Goal: Task Accomplishment & Management: Complete application form

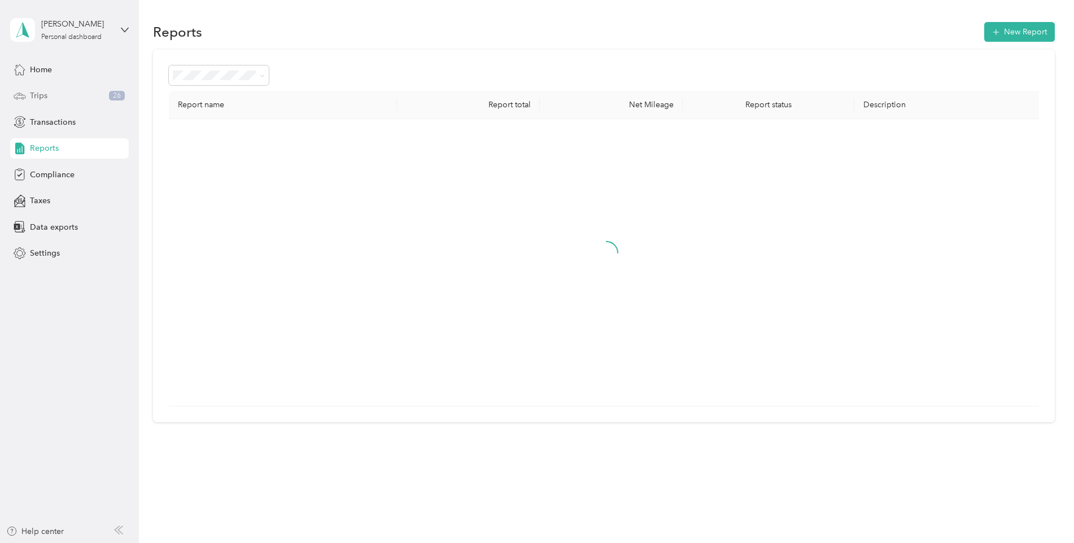
click at [65, 87] on div "Trips 26" at bounding box center [69, 96] width 119 height 20
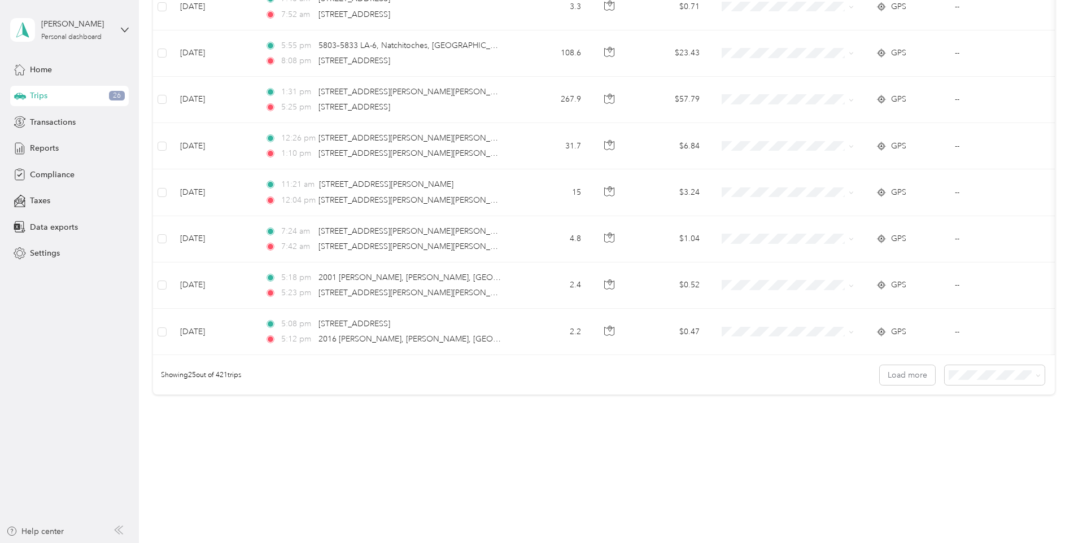
scroll to position [1012, 0]
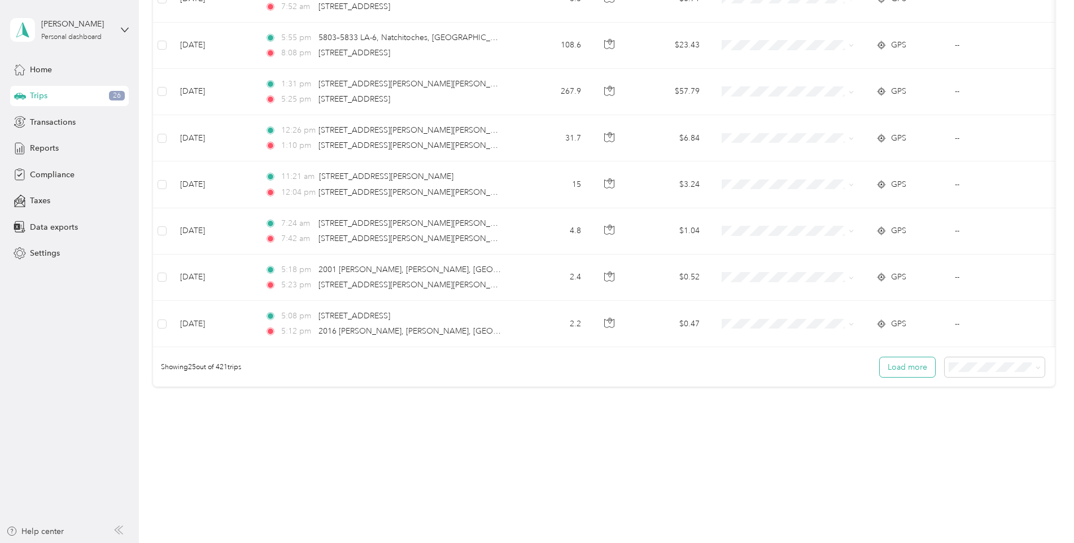
click at [883, 366] on button "Load more" at bounding box center [907, 367] width 55 height 20
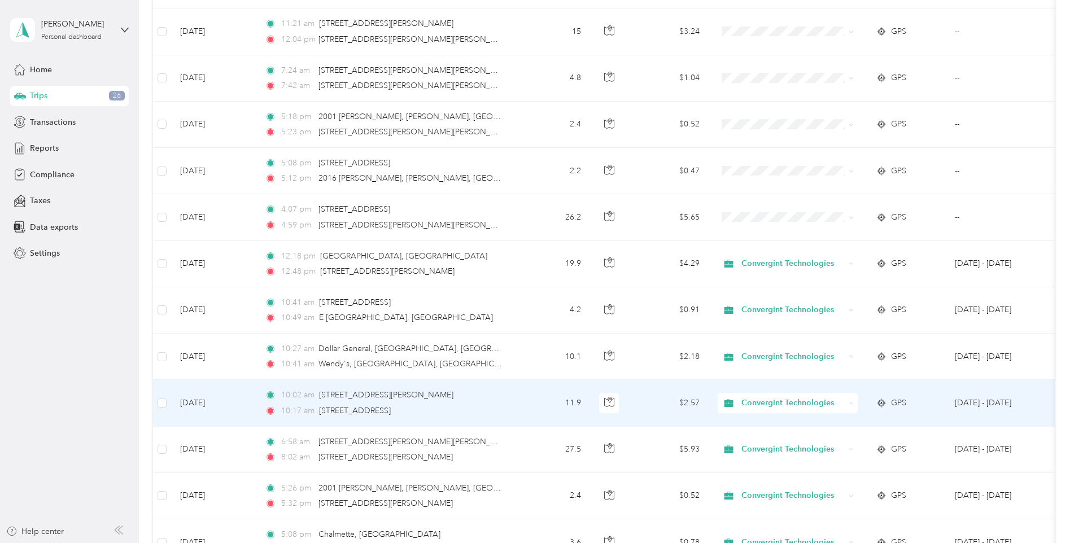
scroll to position [1182, 0]
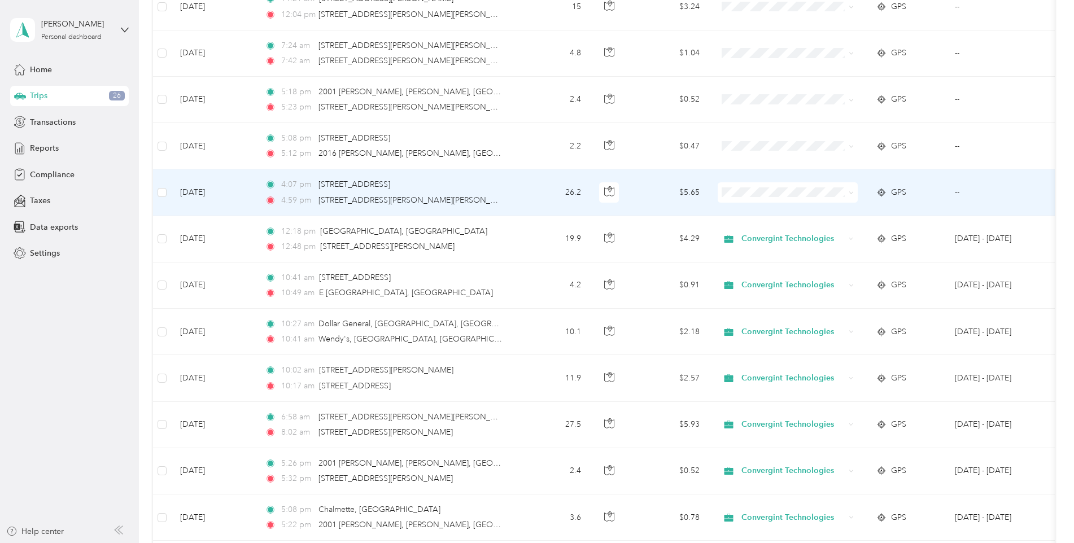
click at [542, 189] on td "26.2" at bounding box center [553, 192] width 75 height 46
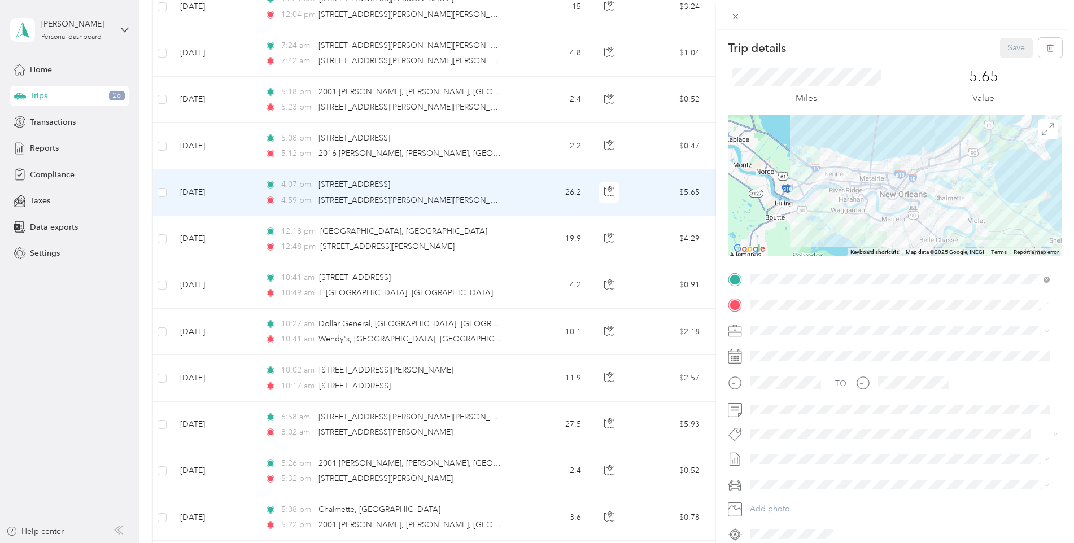
click at [652, 191] on div "Trip details Save This trip cannot be edited because it is either under review,…" at bounding box center [537, 271] width 1074 height 543
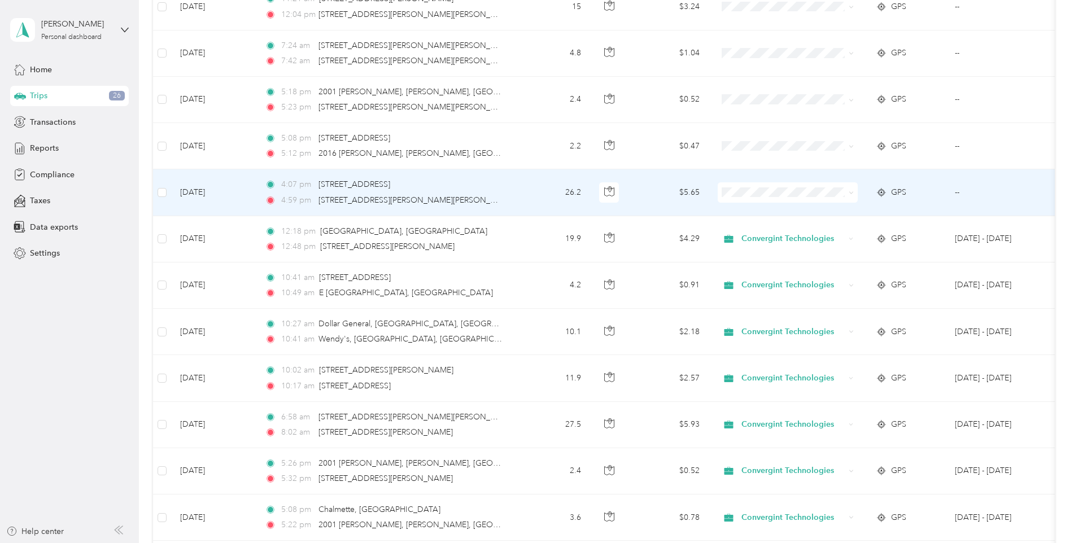
click at [765, 210] on span "Convergint Technologies" at bounding box center [797, 212] width 104 height 12
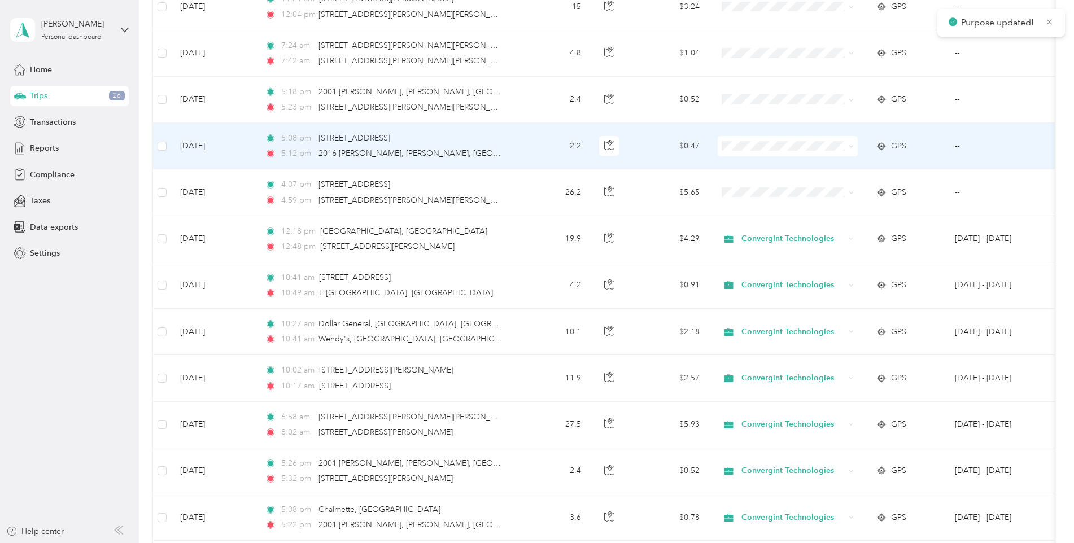
click at [747, 136] on span at bounding box center [788, 146] width 140 height 20
click at [767, 168] on span "Convergint Technologies" at bounding box center [797, 168] width 104 height 12
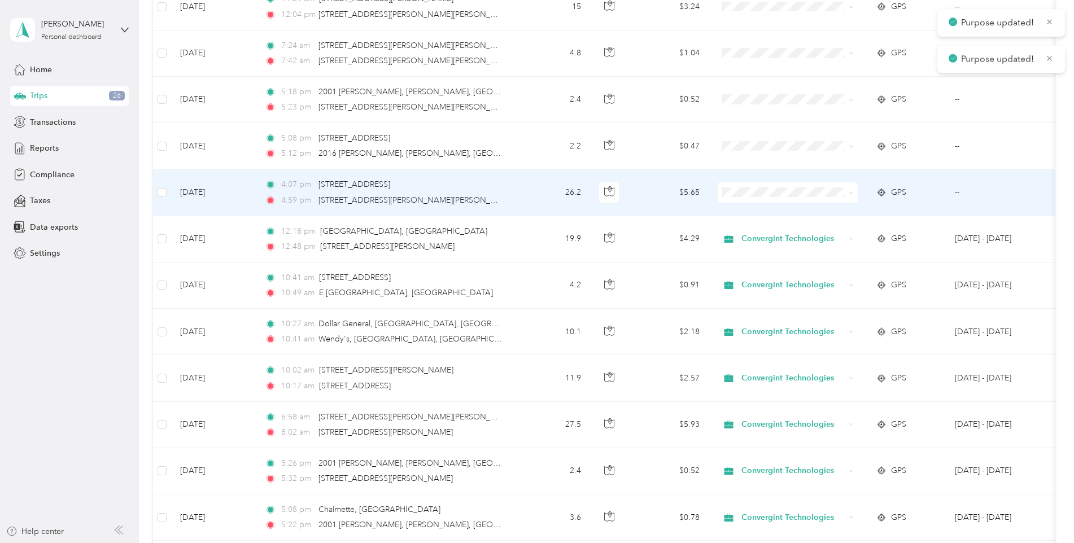
scroll to position [1125, 0]
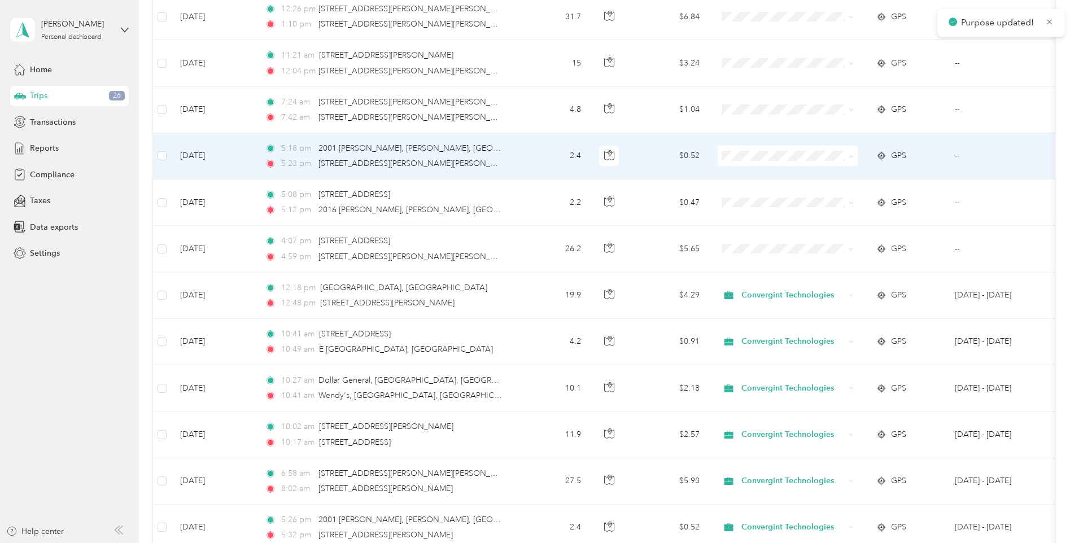
click at [779, 178] on span "Convergint Technologies" at bounding box center [797, 177] width 104 height 12
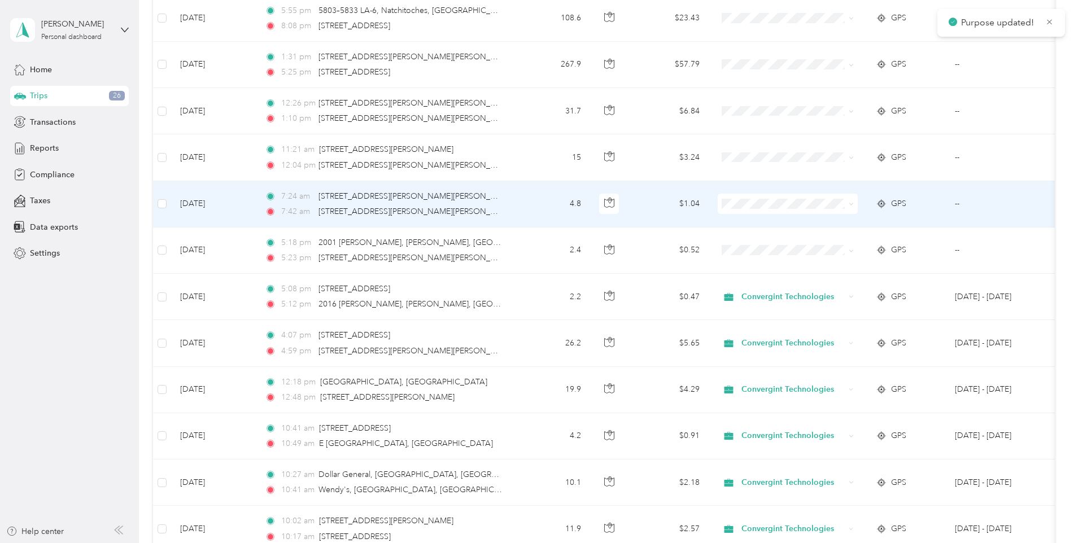
scroll to position [1012, 0]
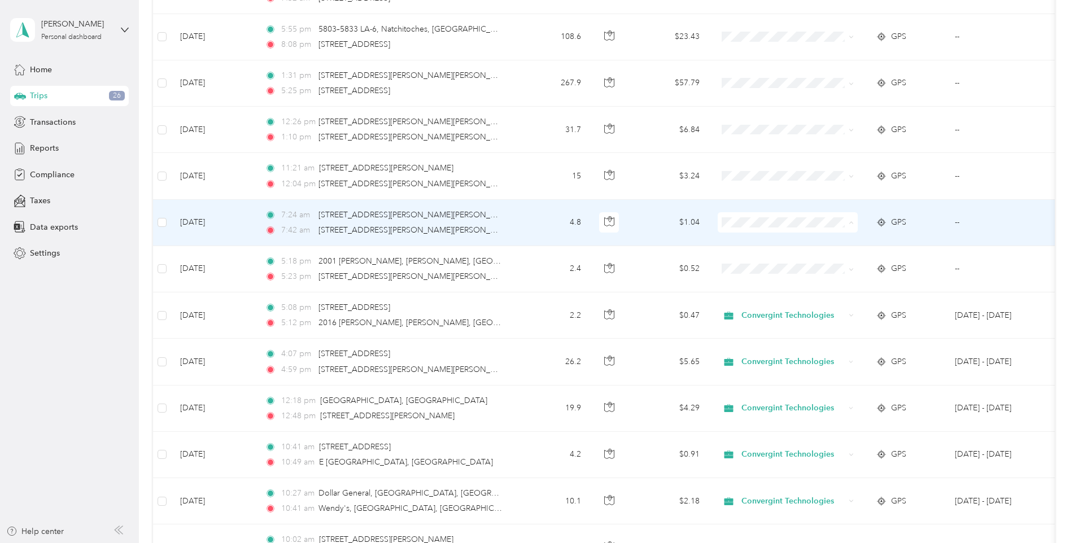
click at [766, 270] on body "[PERSON_NAME] Personal dashboard Home Trips 26 Transactions Reports Compliance …" at bounding box center [534, 271] width 1068 height 543
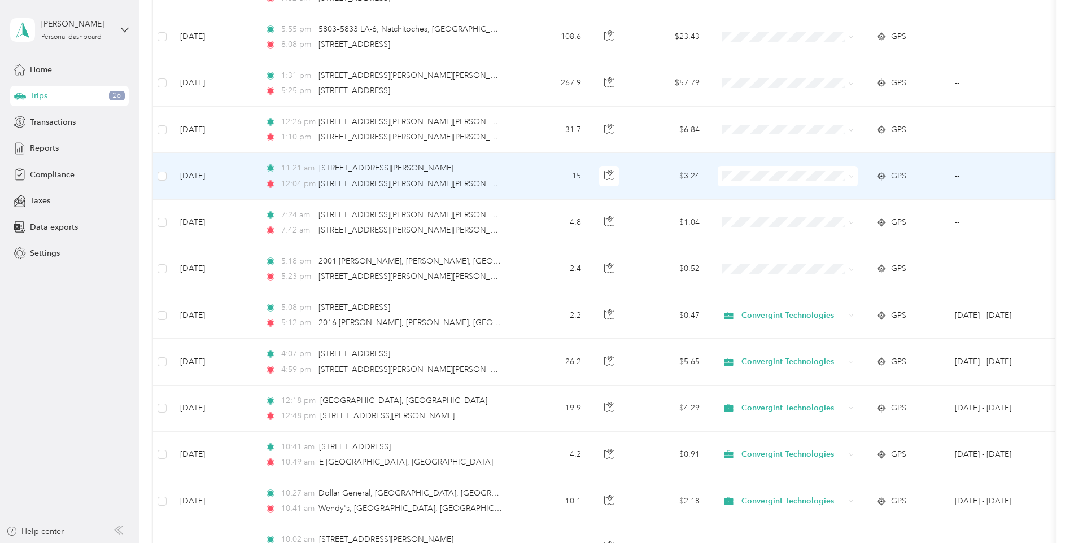
click at [761, 189] on td at bounding box center [788, 176] width 158 height 46
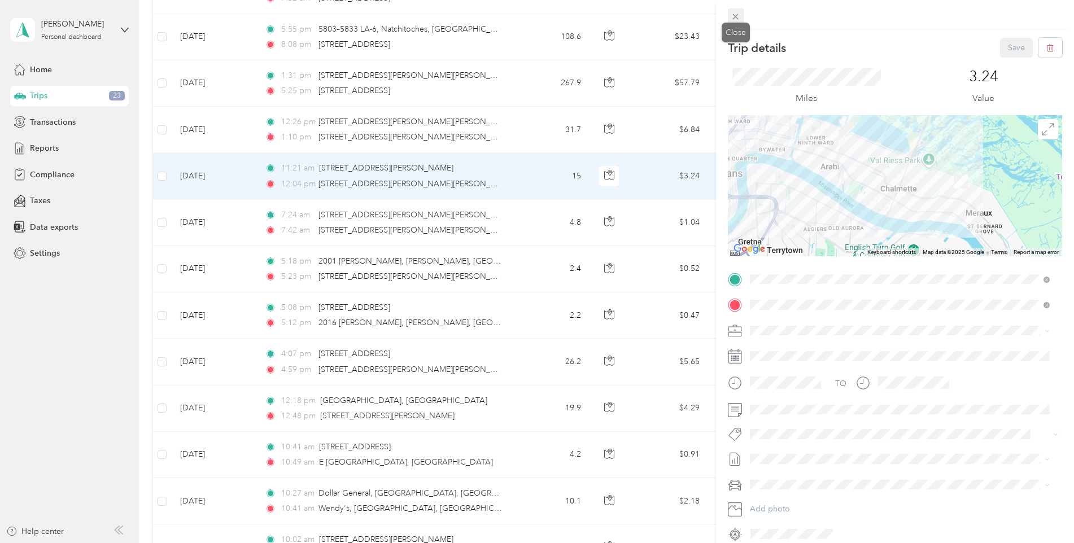
click at [739, 18] on icon at bounding box center [736, 17] width 10 height 10
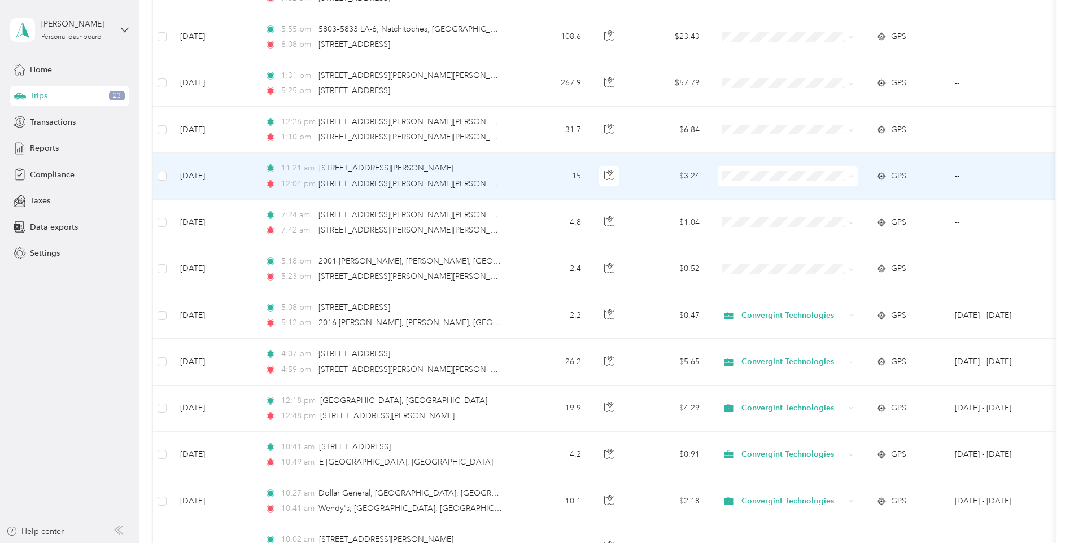
click at [781, 216] on span "Personal" at bounding box center [797, 217] width 104 height 12
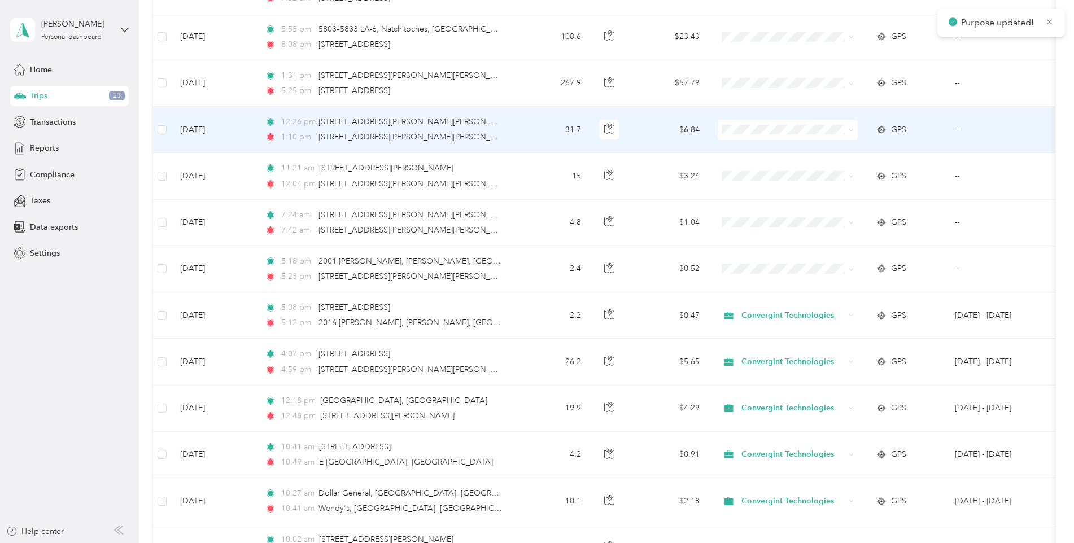
click at [767, 124] on span at bounding box center [788, 130] width 140 height 20
click at [761, 167] on span "Personal" at bounding box center [797, 171] width 104 height 12
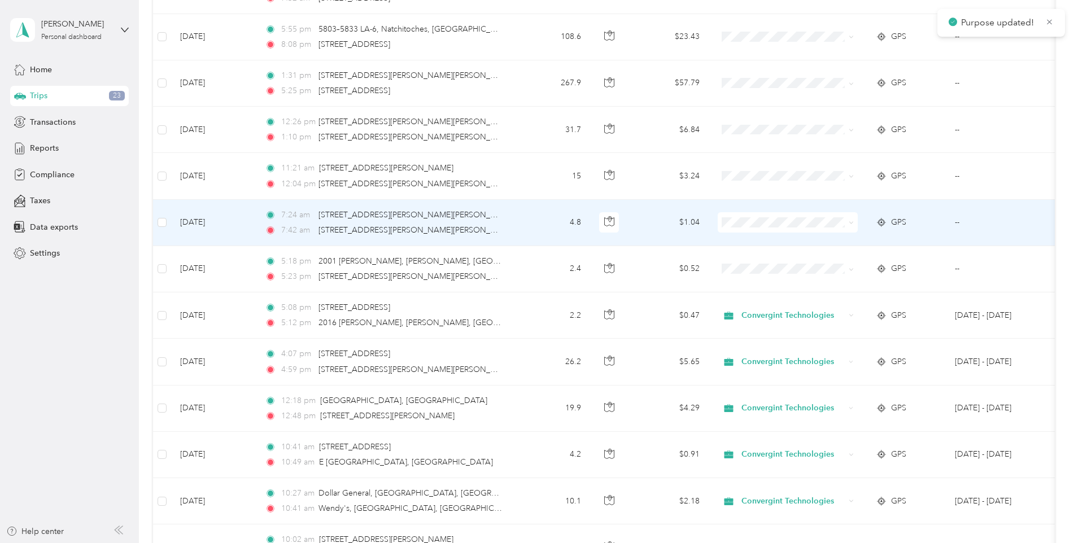
scroll to position [956, 0]
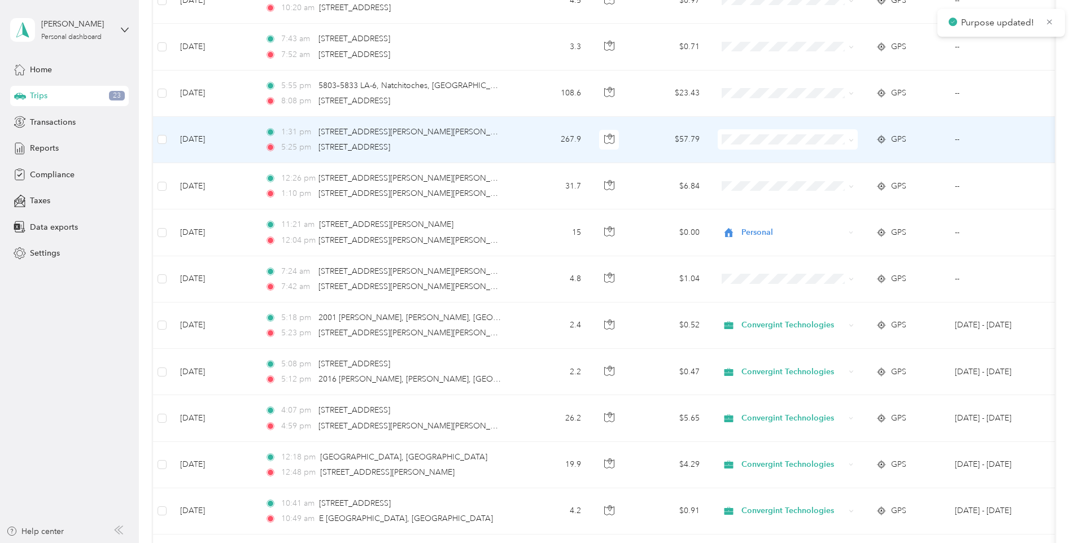
click at [764, 147] on span at bounding box center [788, 139] width 140 height 20
click at [776, 176] on span "Personal" at bounding box center [797, 180] width 104 height 12
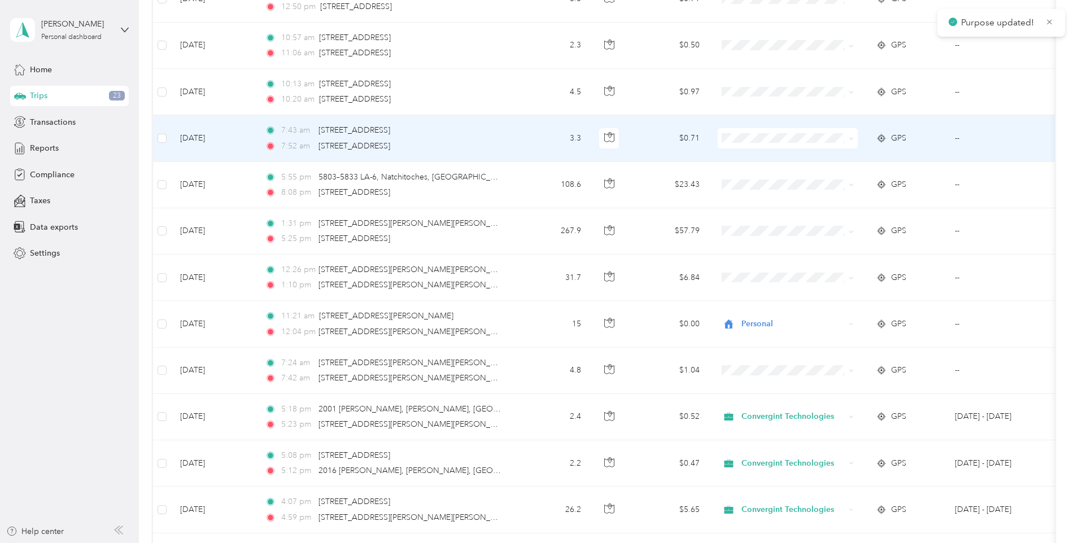
scroll to position [843, 0]
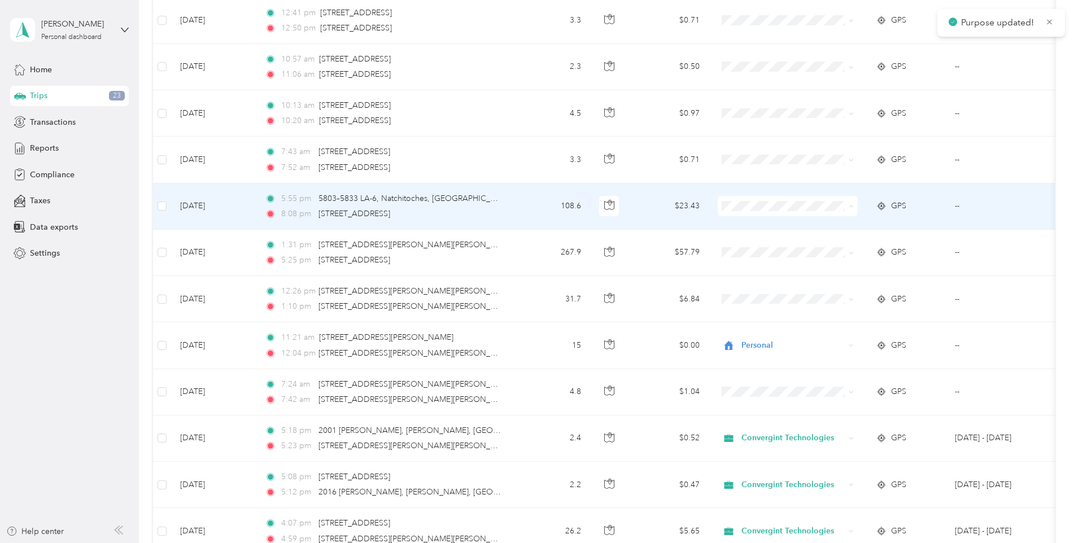
click at [757, 241] on li "Personal" at bounding box center [788, 247] width 140 height 20
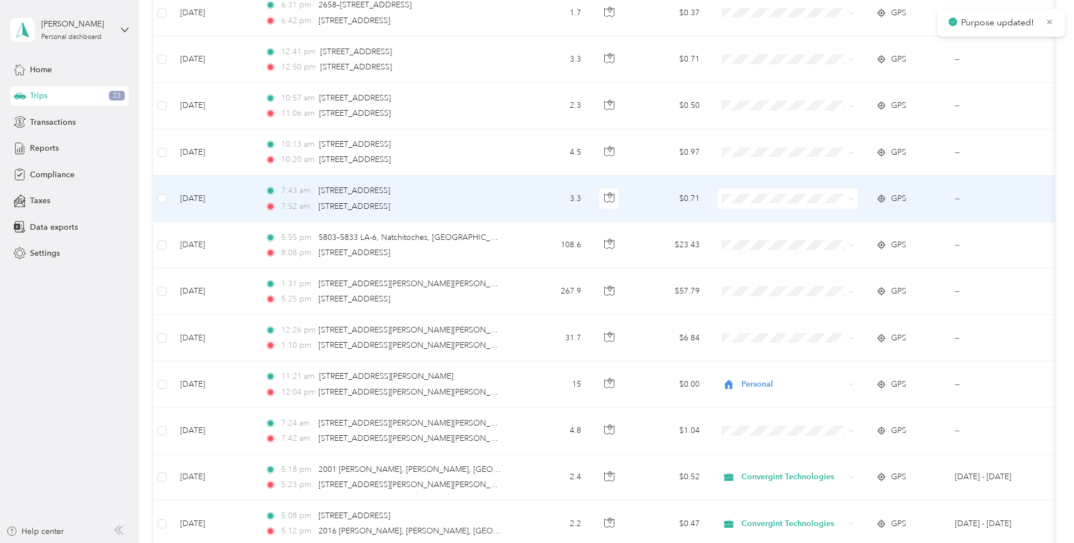
scroll to position [787, 0]
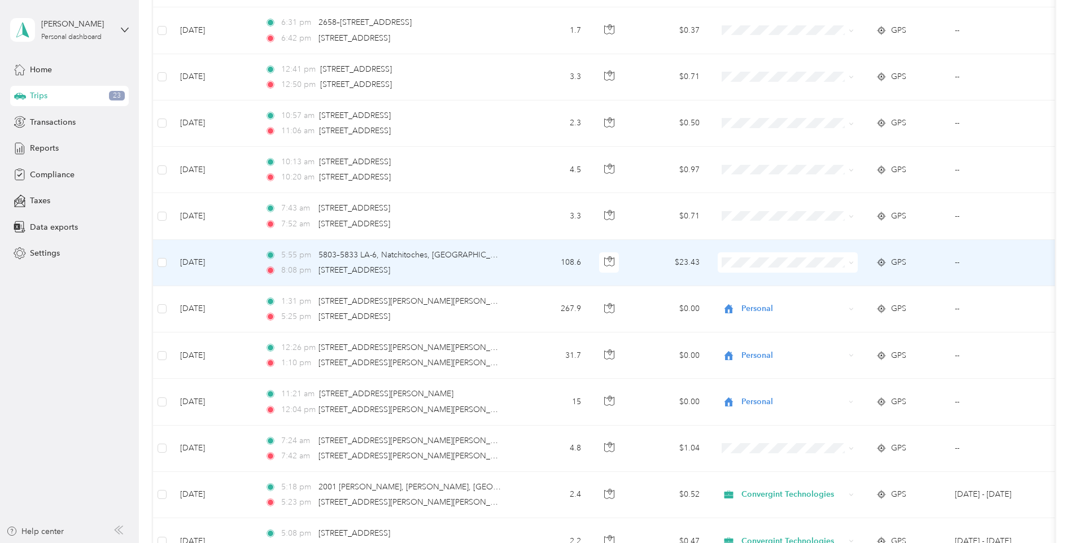
click at [774, 295] on li "Personal" at bounding box center [788, 304] width 140 height 20
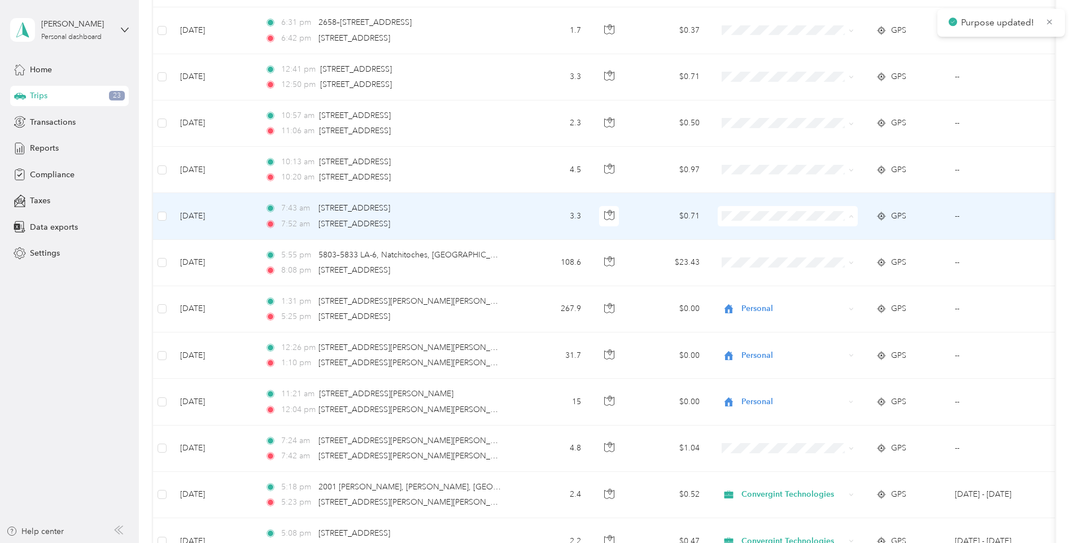
click at [765, 258] on span "Personal" at bounding box center [797, 257] width 104 height 12
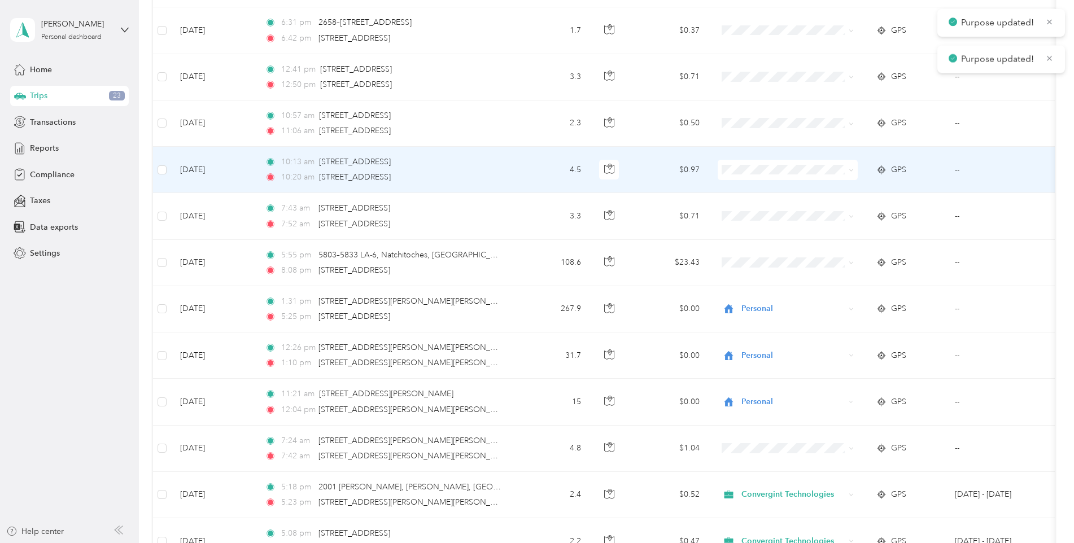
click at [756, 177] on span at bounding box center [788, 170] width 140 height 20
click at [763, 207] on span "Personal" at bounding box center [797, 211] width 104 height 12
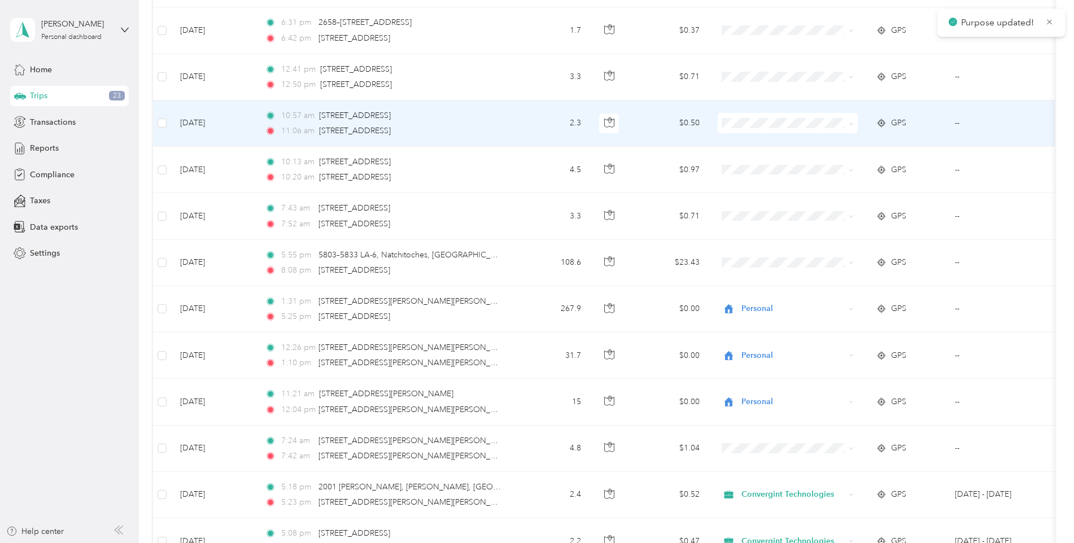
click at [766, 160] on span "Personal" at bounding box center [797, 164] width 104 height 12
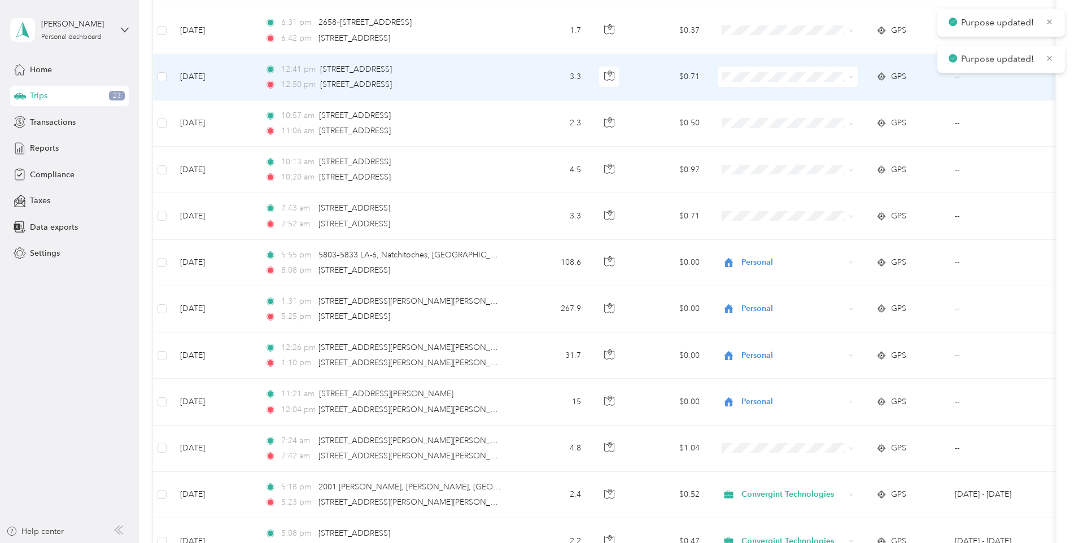
click at [747, 71] on span at bounding box center [788, 77] width 140 height 20
click at [760, 121] on span "Personal" at bounding box center [797, 118] width 104 height 12
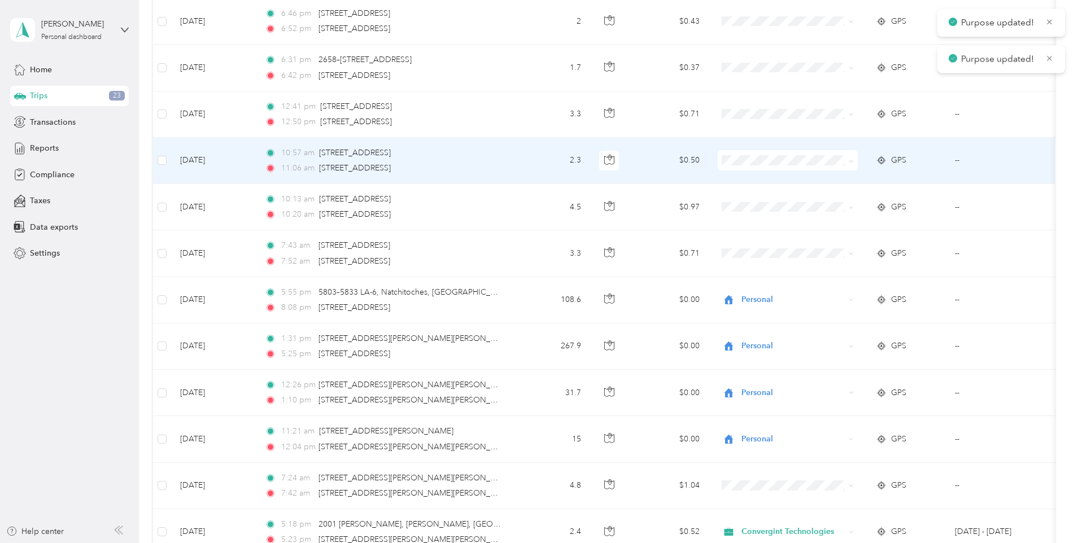
scroll to position [730, 0]
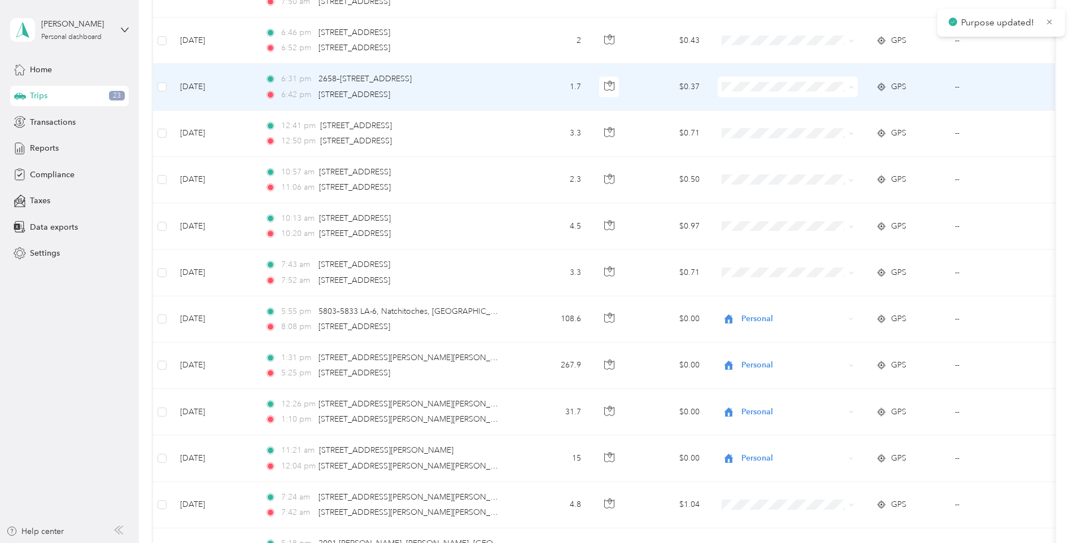
click at [754, 128] on span "Personal" at bounding box center [797, 128] width 104 height 12
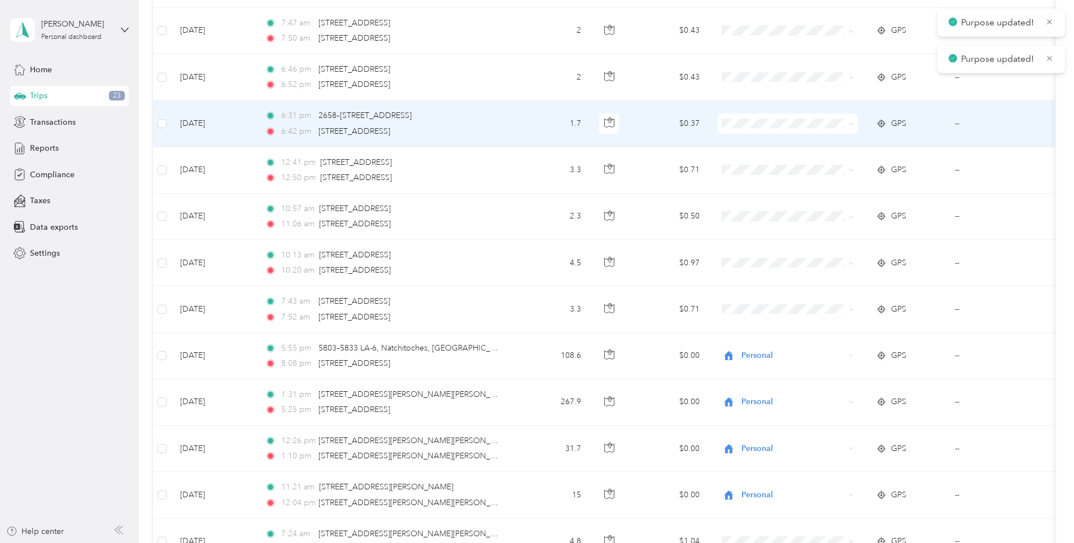
scroll to position [674, 0]
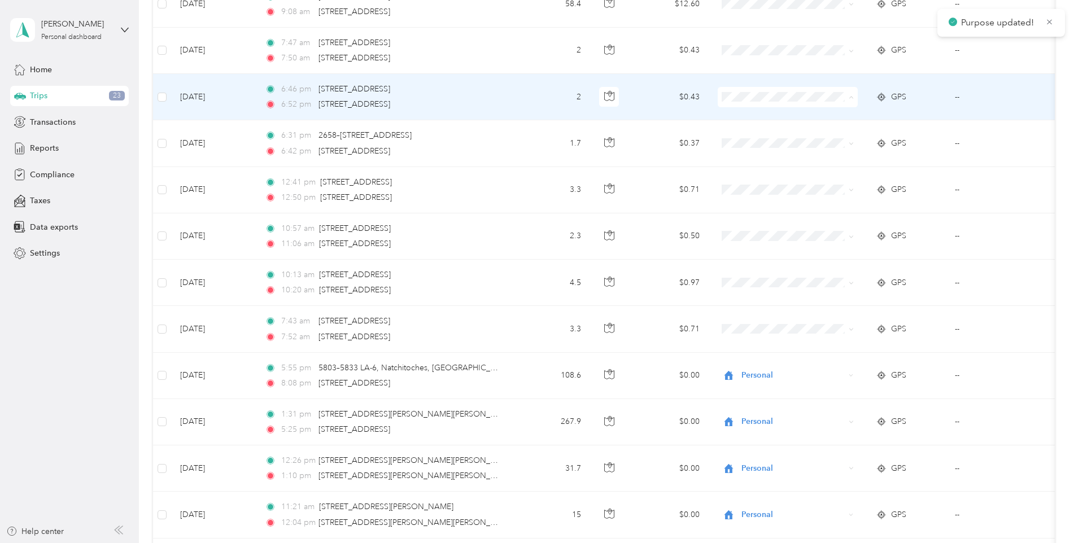
click at [760, 134] on span "Personal" at bounding box center [797, 138] width 104 height 12
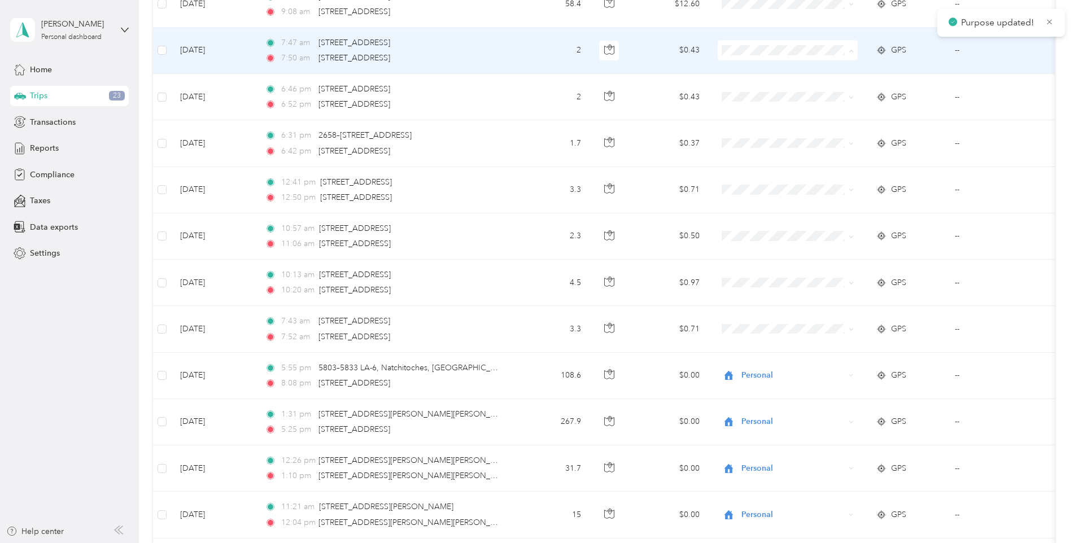
click at [763, 88] on span "Personal" at bounding box center [797, 91] width 104 height 12
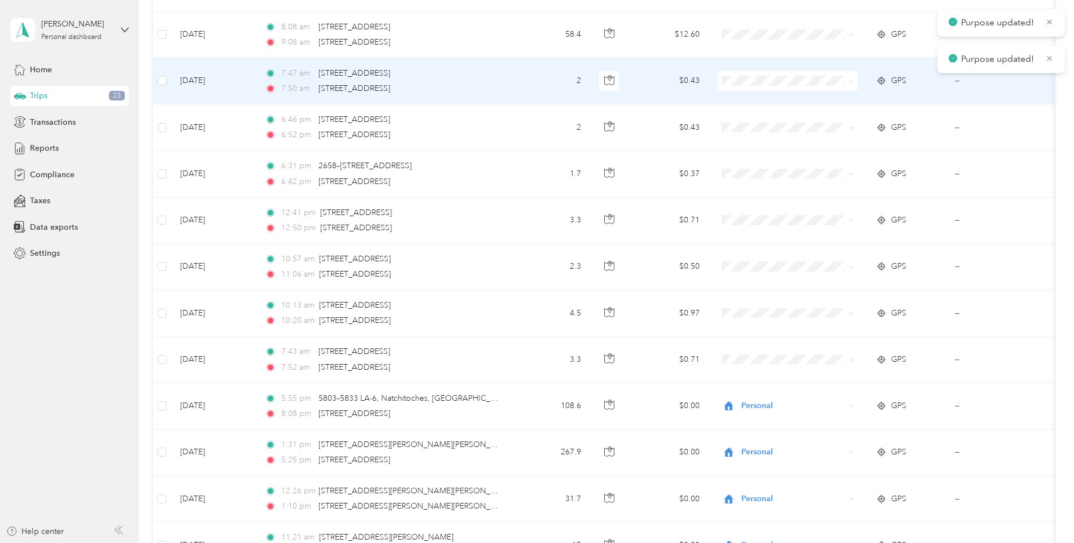
scroll to position [617, 0]
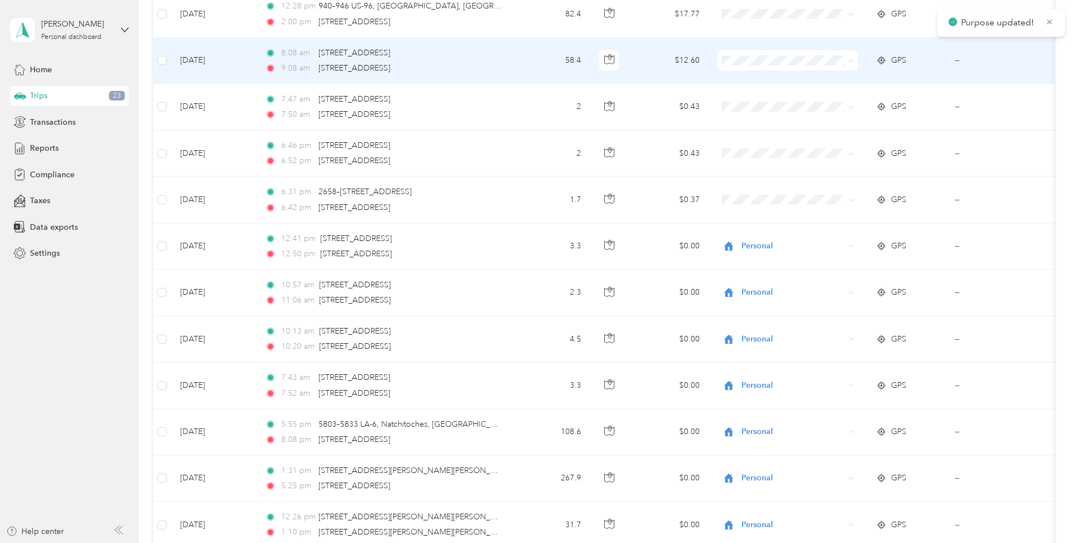
click at [755, 99] on span "Personal" at bounding box center [797, 101] width 104 height 12
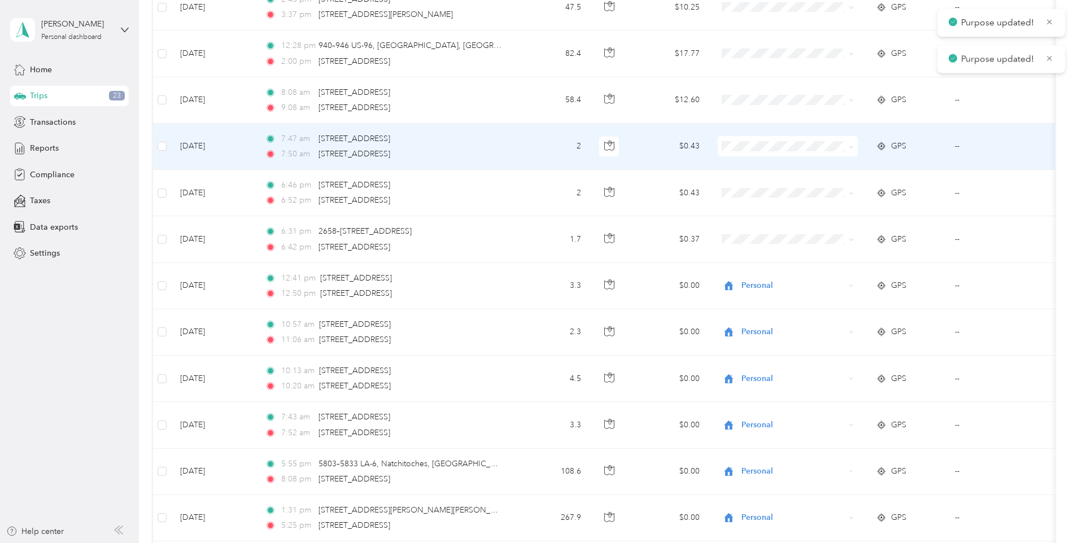
scroll to position [561, 0]
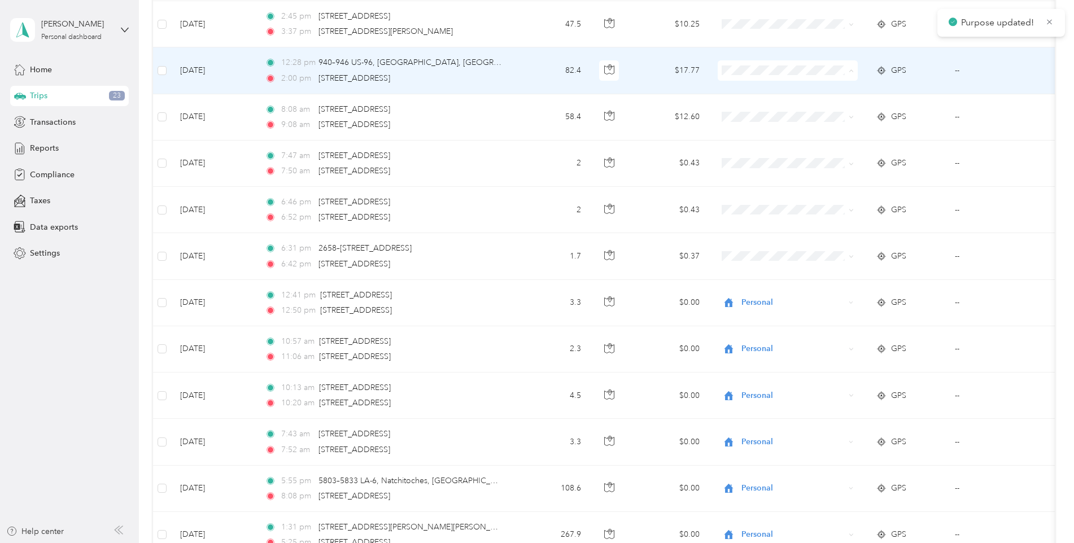
click at [745, 111] on span "Personal" at bounding box center [788, 112] width 124 height 12
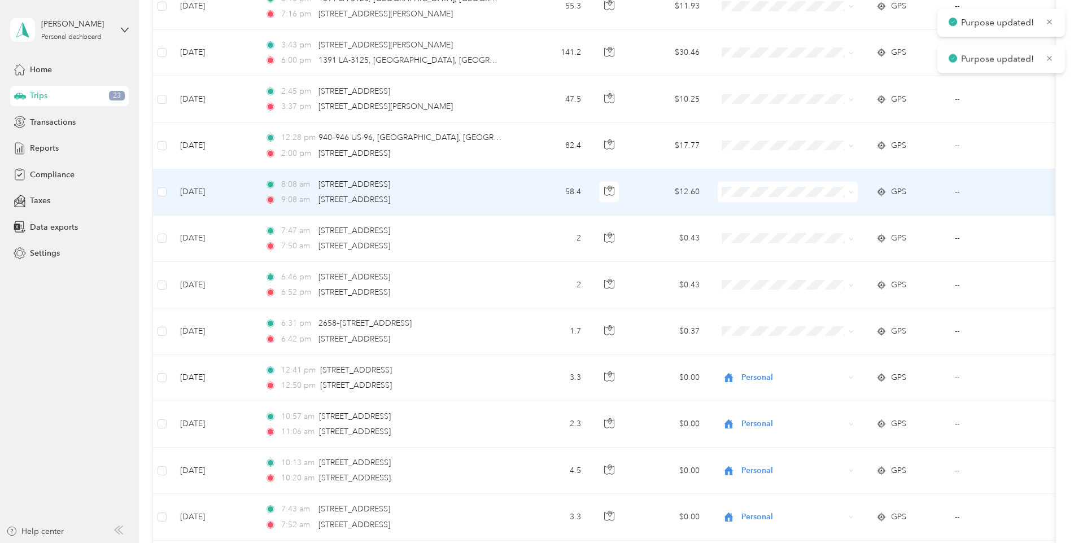
scroll to position [448, 0]
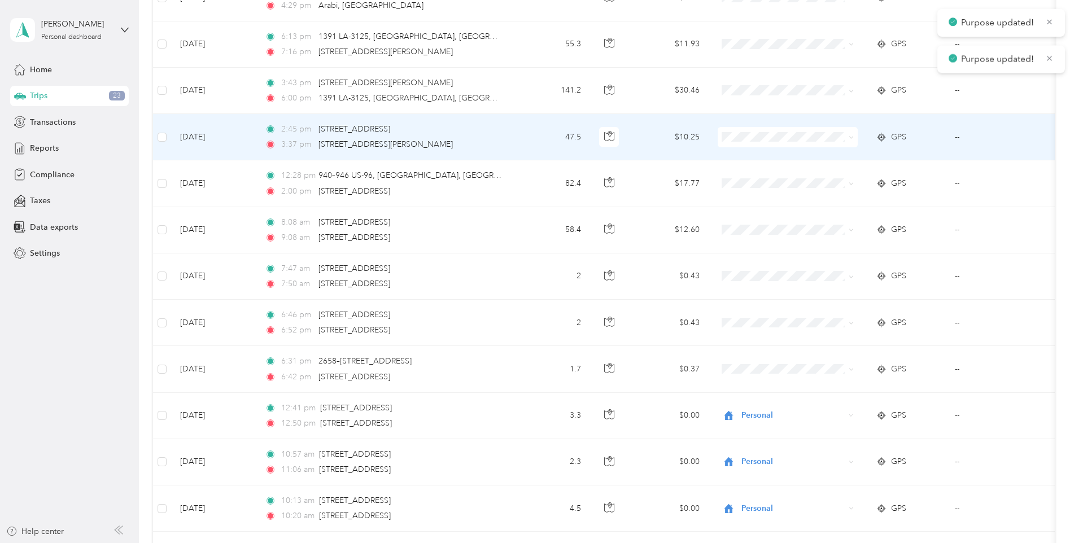
click at [761, 125] on td at bounding box center [788, 137] width 158 height 46
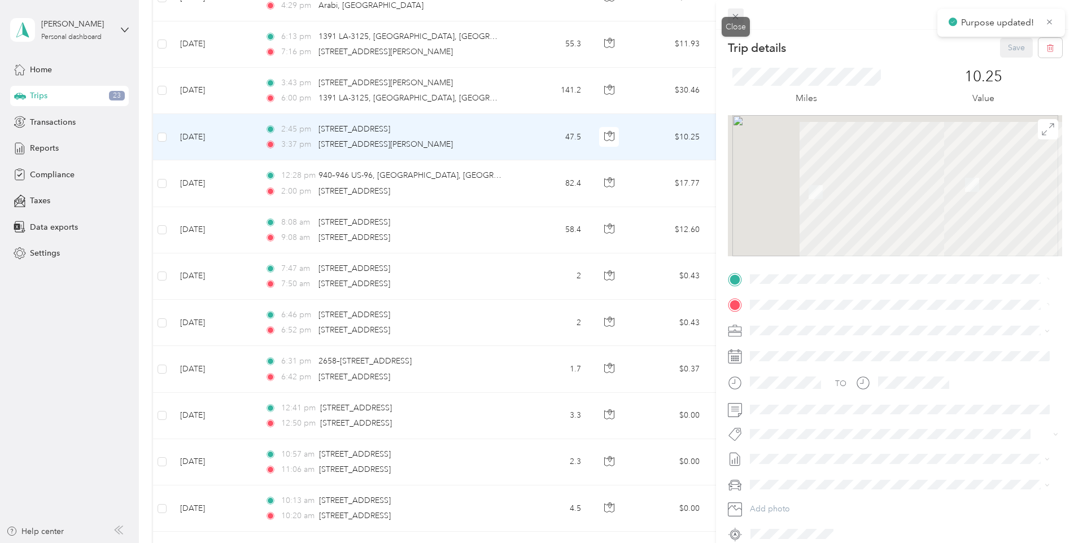
click at [741, 20] on span at bounding box center [736, 16] width 16 height 16
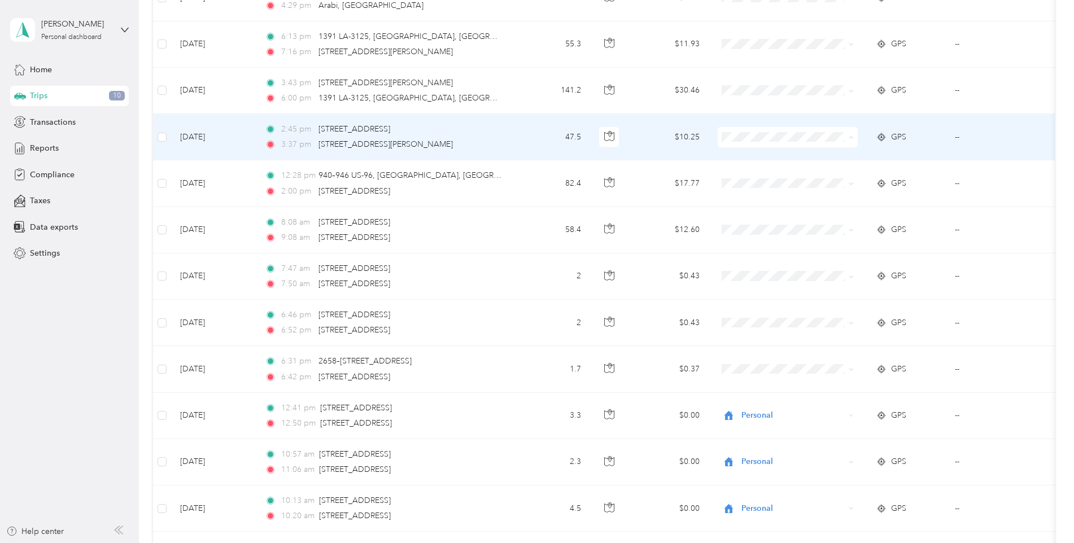
click at [758, 183] on li "Personal" at bounding box center [788, 178] width 140 height 20
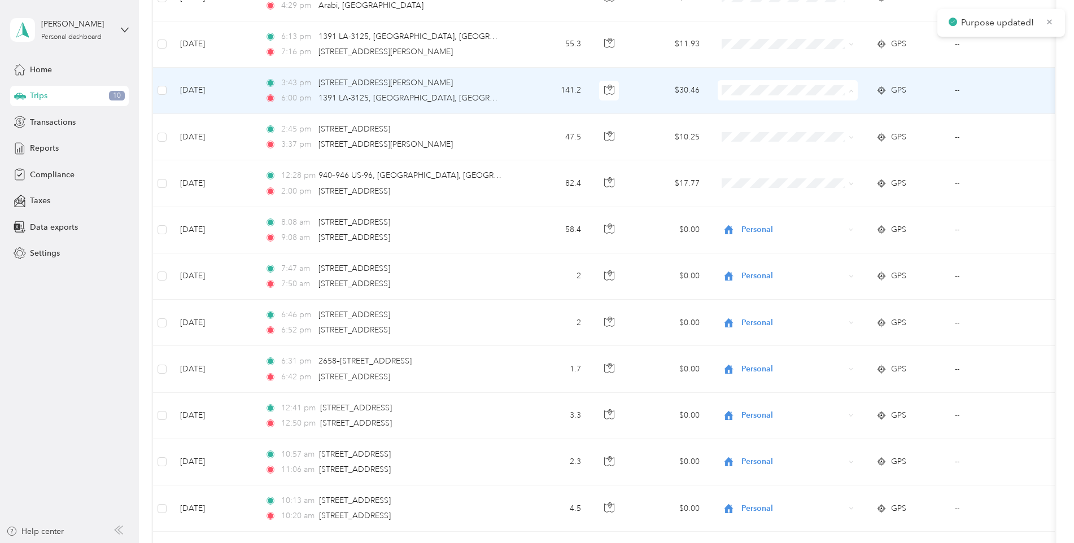
click at [757, 139] on body "Purpose updated! [PERSON_NAME] Personal dashboard Home Trips 10 Transactions Re…" at bounding box center [534, 271] width 1068 height 543
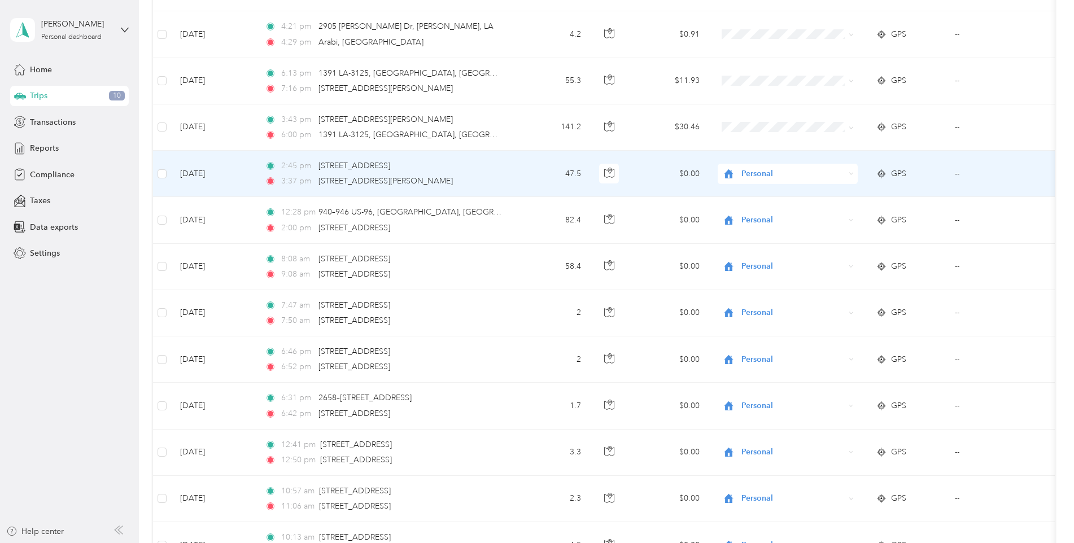
scroll to position [391, 0]
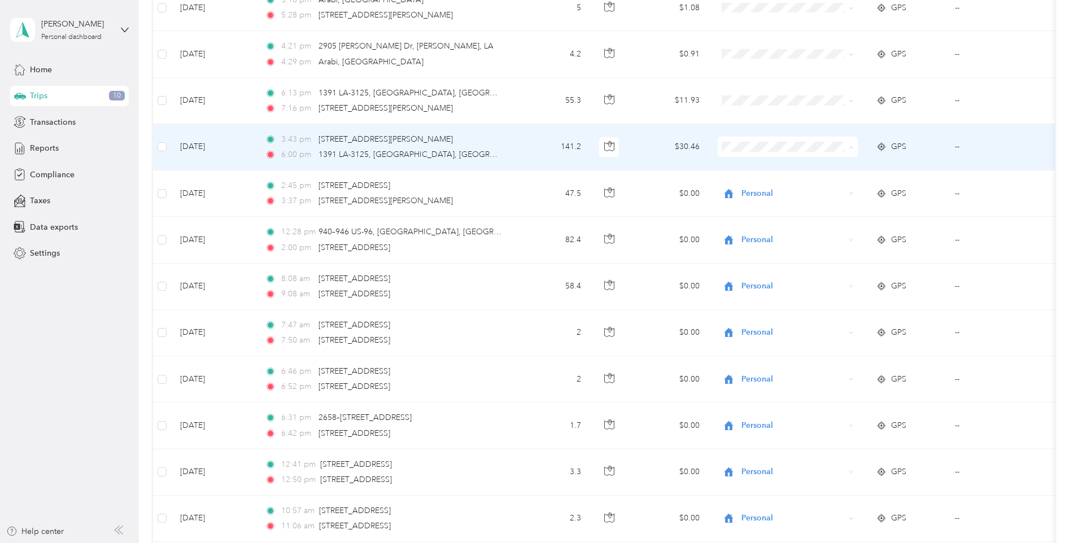
click at [752, 183] on span "Personal" at bounding box center [797, 188] width 104 height 12
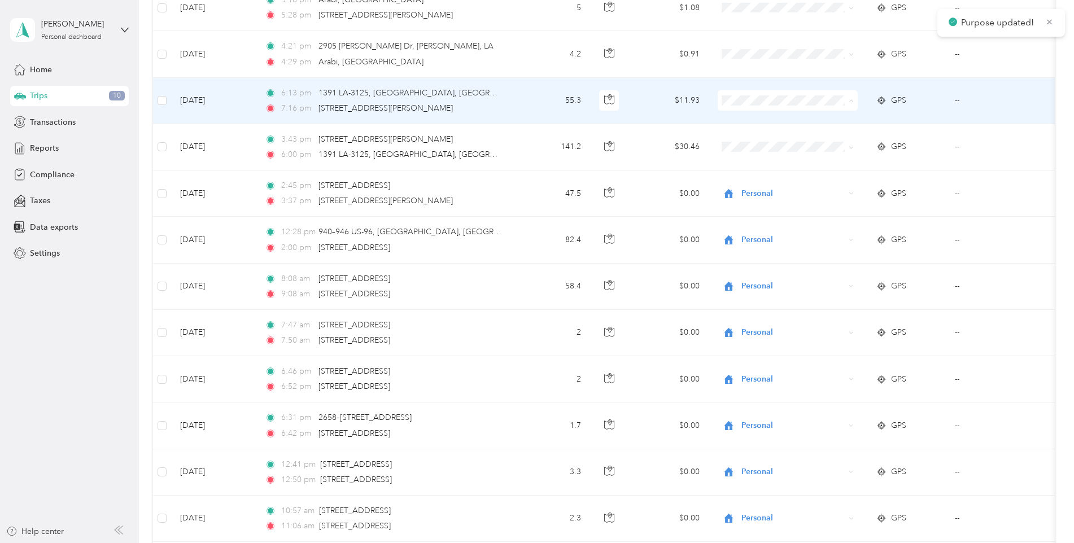
click at [758, 146] on li "Personal" at bounding box center [788, 142] width 140 height 20
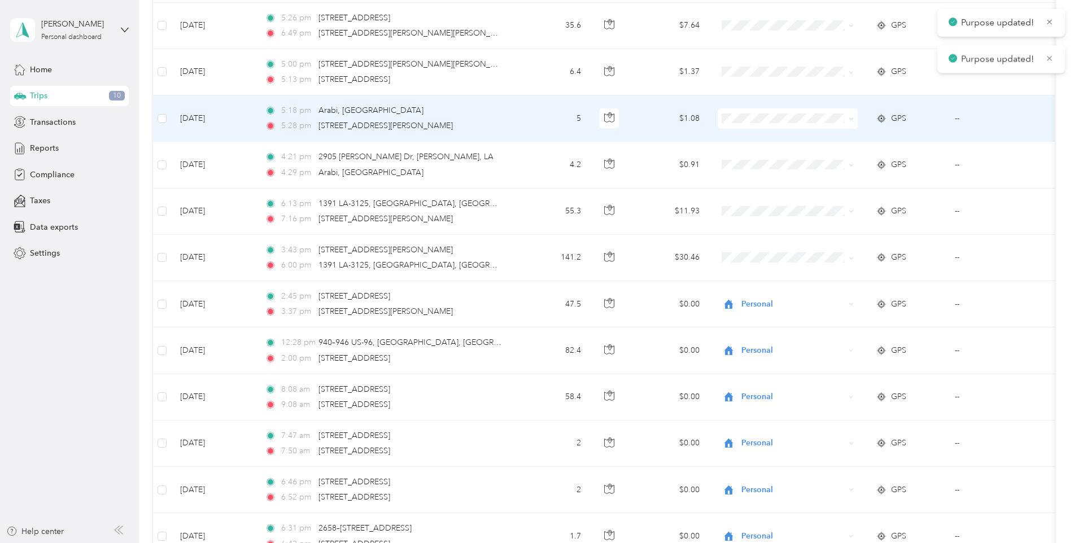
scroll to position [278, 0]
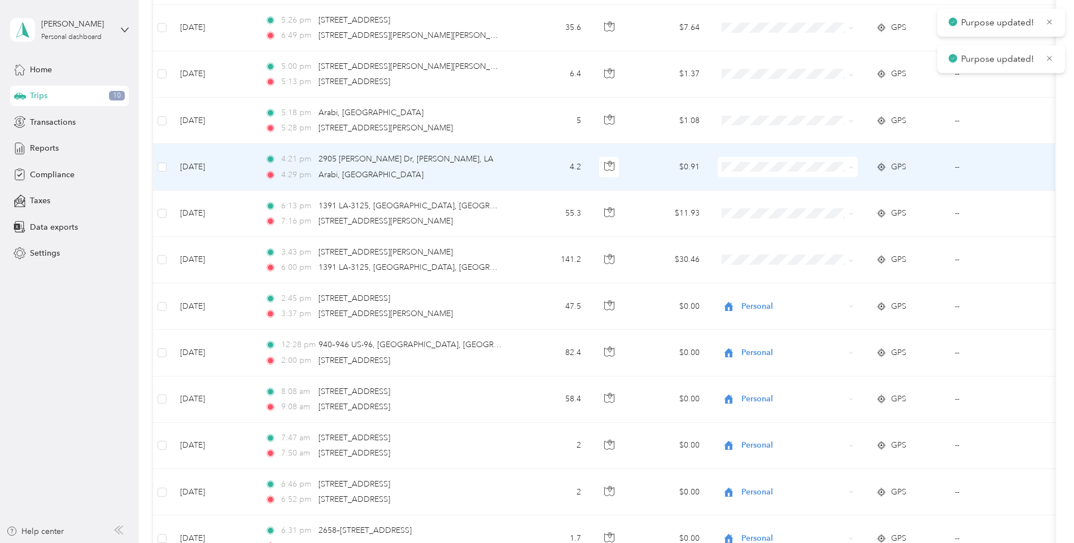
click at [779, 203] on span "Personal" at bounding box center [797, 208] width 104 height 12
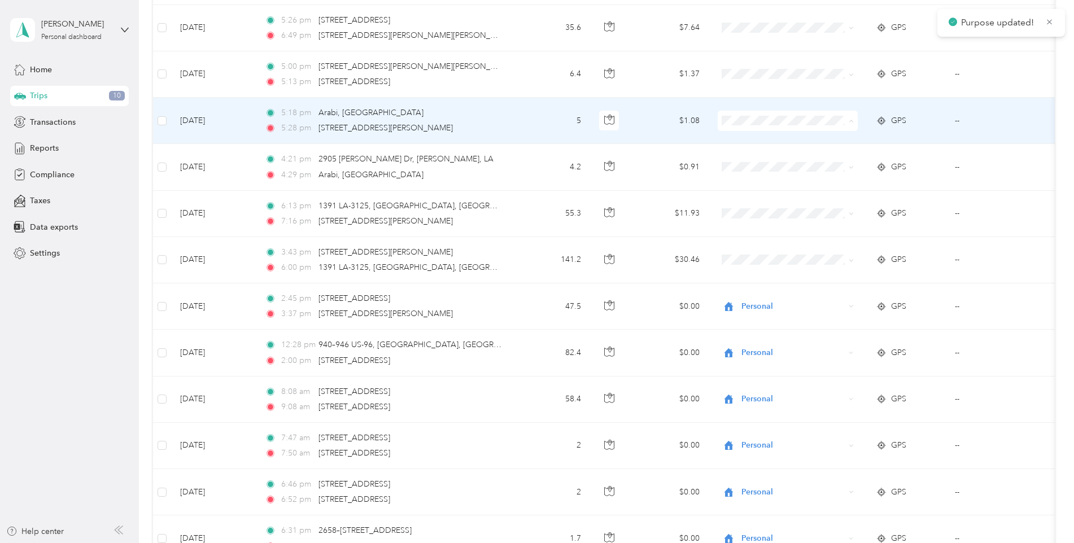
click at [777, 165] on span "Personal" at bounding box center [797, 162] width 104 height 12
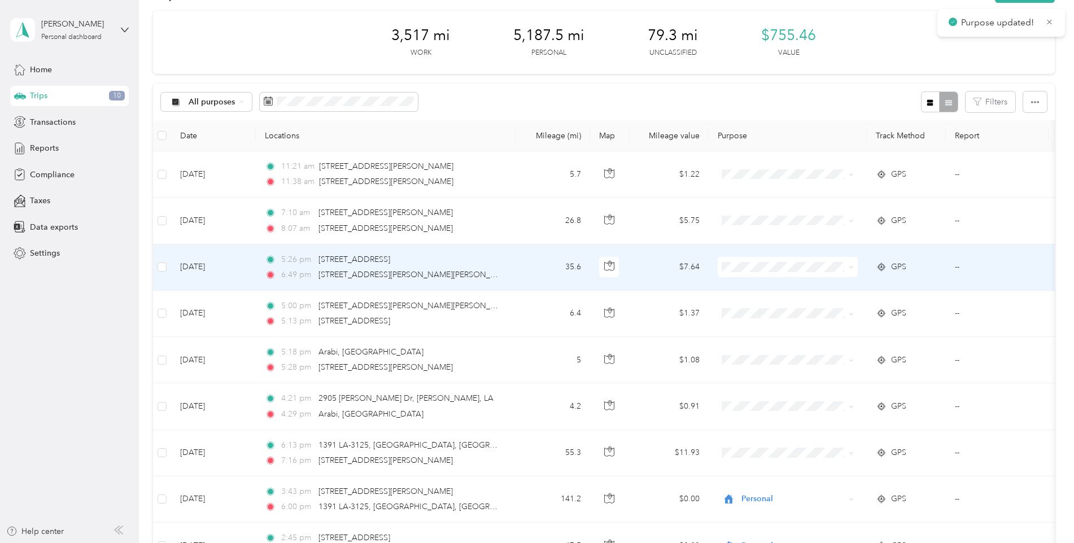
scroll to position [56, 0]
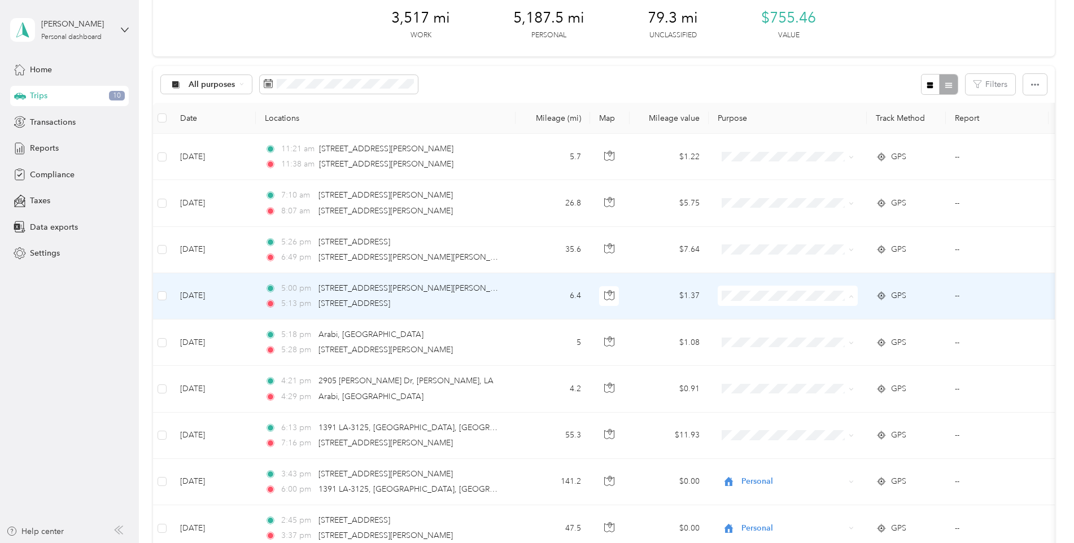
click at [757, 331] on span "Personal" at bounding box center [797, 337] width 104 height 12
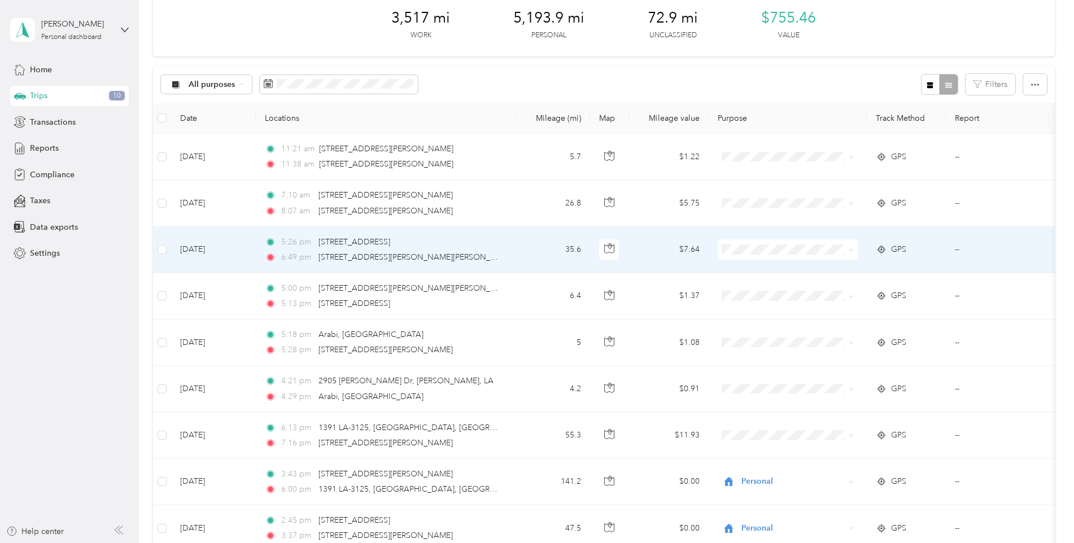
click at [769, 296] on body "Purpose updated! [PERSON_NAME] Personal dashboard Home Trips 10 Transactions Re…" at bounding box center [534, 271] width 1068 height 543
click at [769, 287] on span "Personal" at bounding box center [797, 291] width 104 height 12
click at [780, 289] on span "Personal" at bounding box center [790, 291] width 91 height 12
click at [780, 289] on span "Personal" at bounding box center [790, 284] width 91 height 12
click at [783, 269] on td "Personal" at bounding box center [788, 250] width 158 height 46
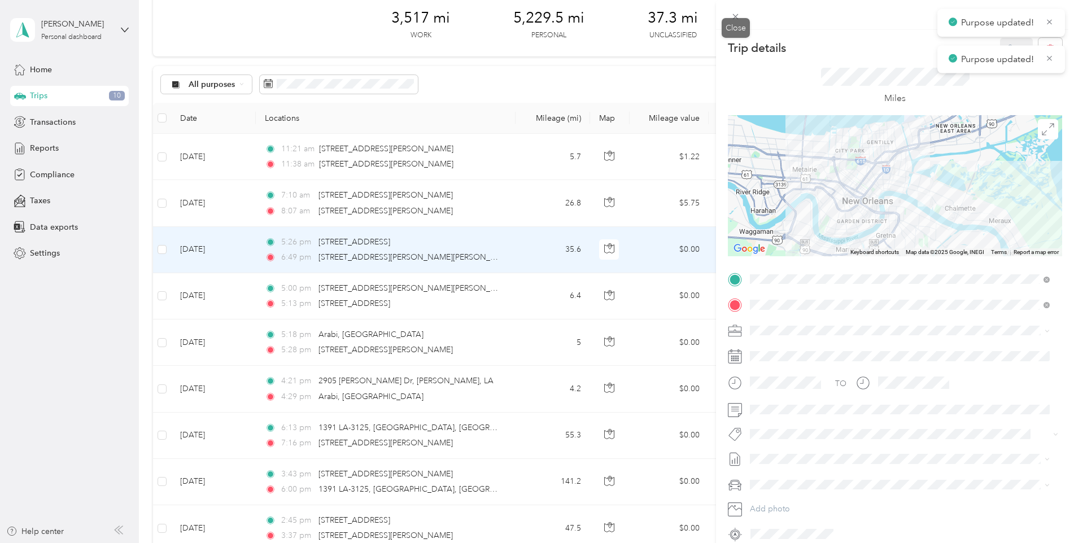
click at [736, 19] on icon at bounding box center [736, 17] width 10 height 10
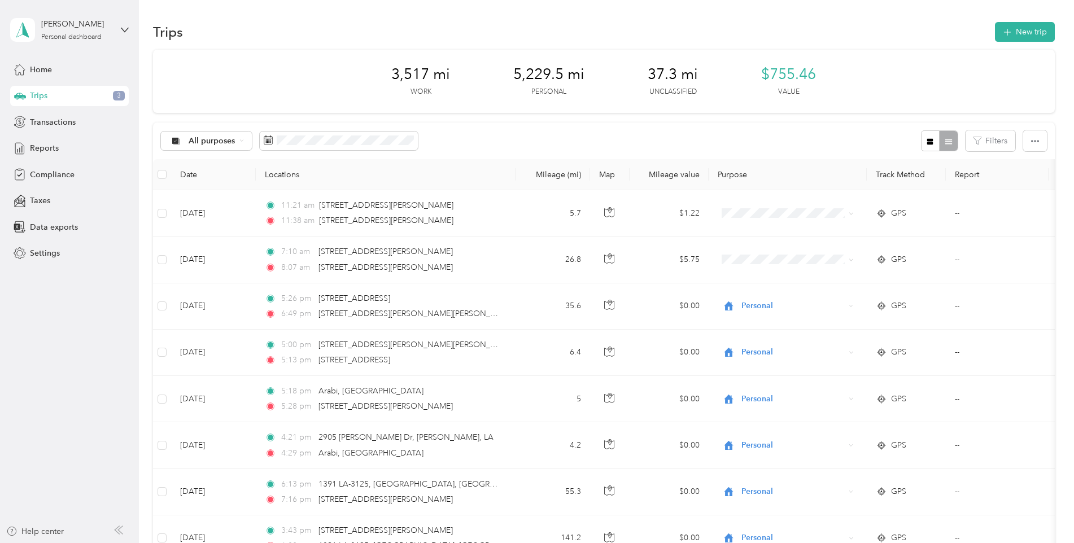
click at [43, 94] on span "Trips" at bounding box center [39, 96] width 18 height 12
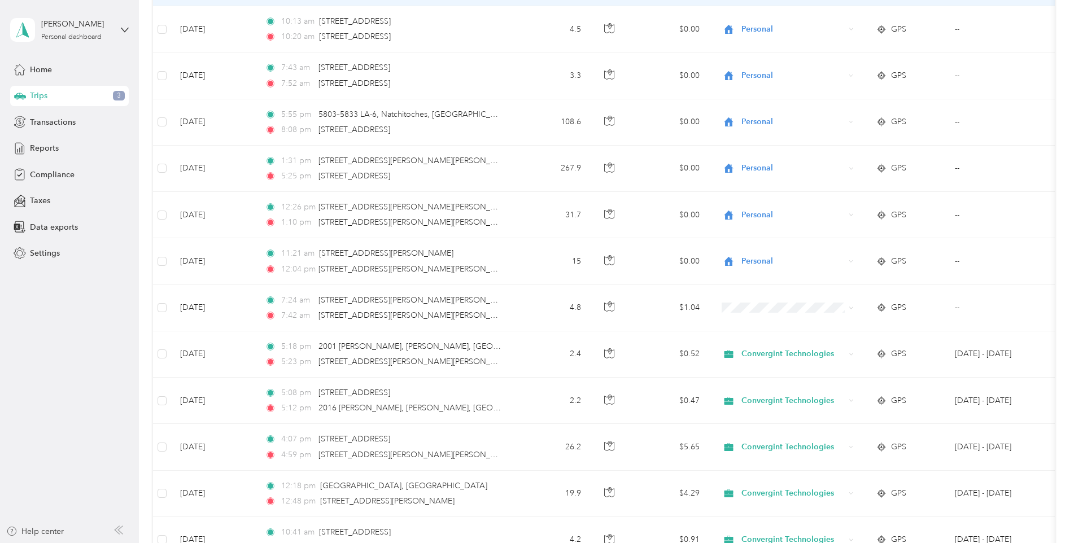
scroll to position [1073, 0]
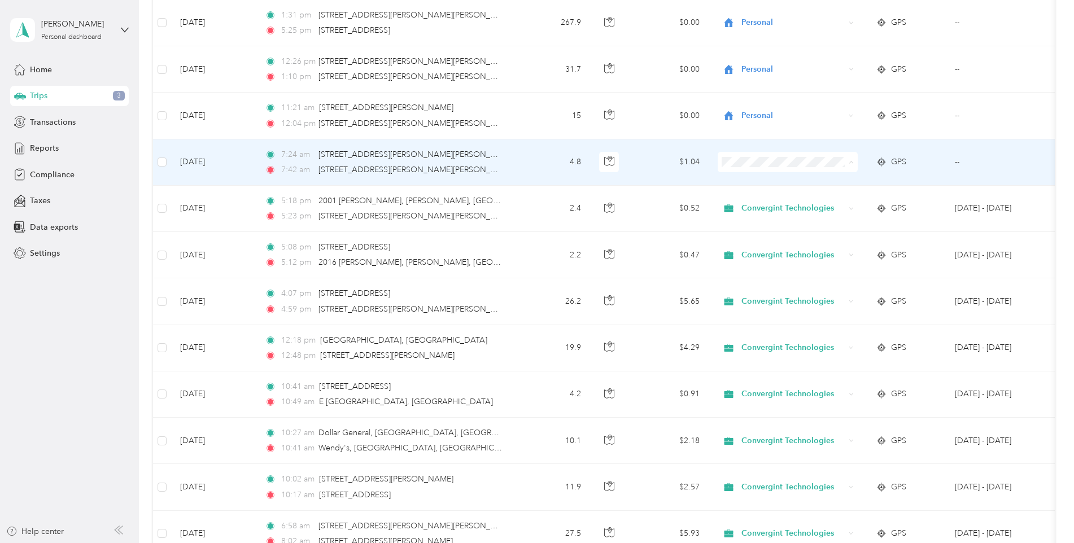
click at [756, 207] on span "Personal" at bounding box center [797, 203] width 104 height 12
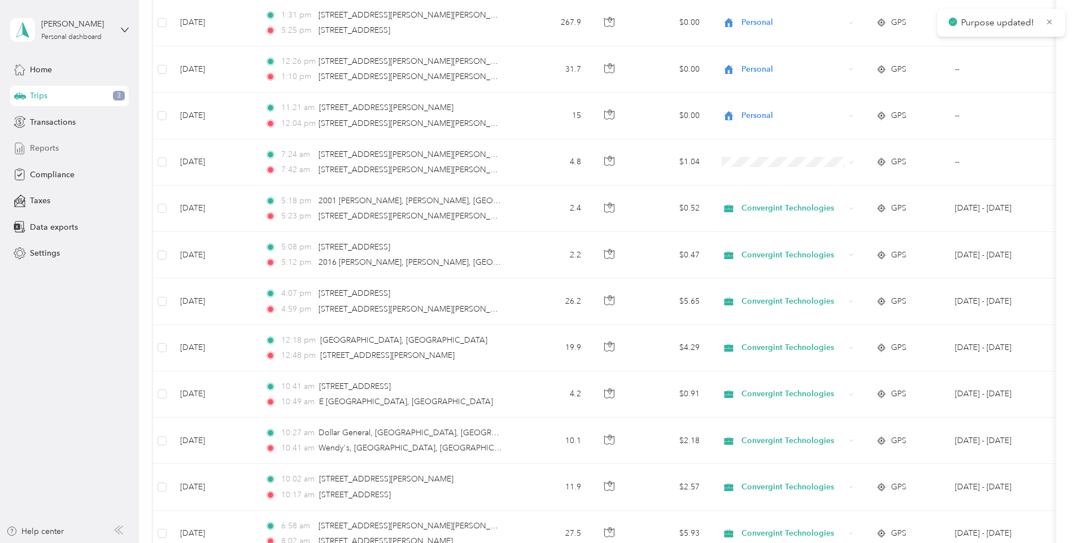
click at [75, 154] on div "Reports" at bounding box center [69, 148] width 119 height 20
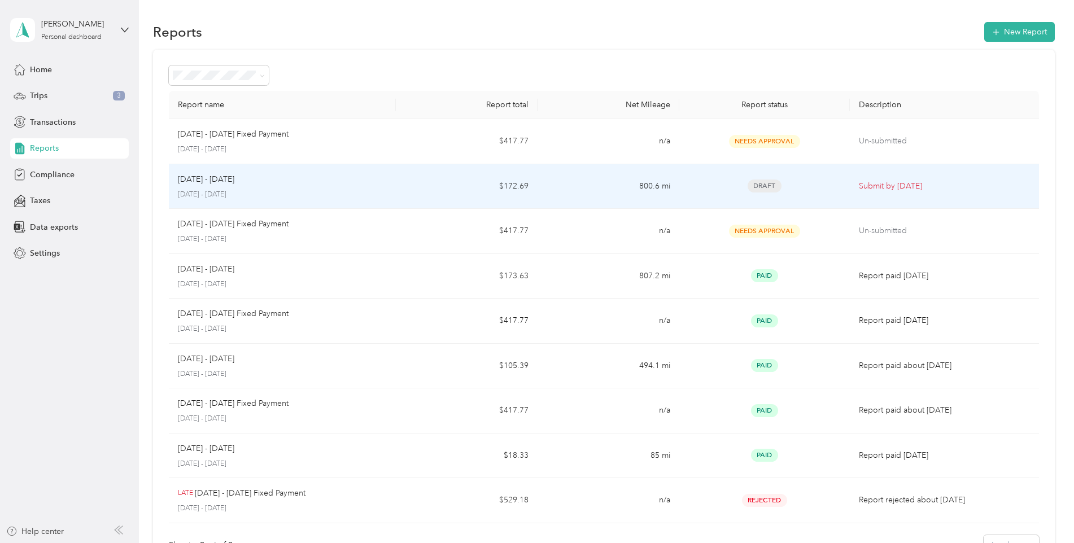
click at [400, 185] on td "$172.69" at bounding box center [467, 186] width 142 height 45
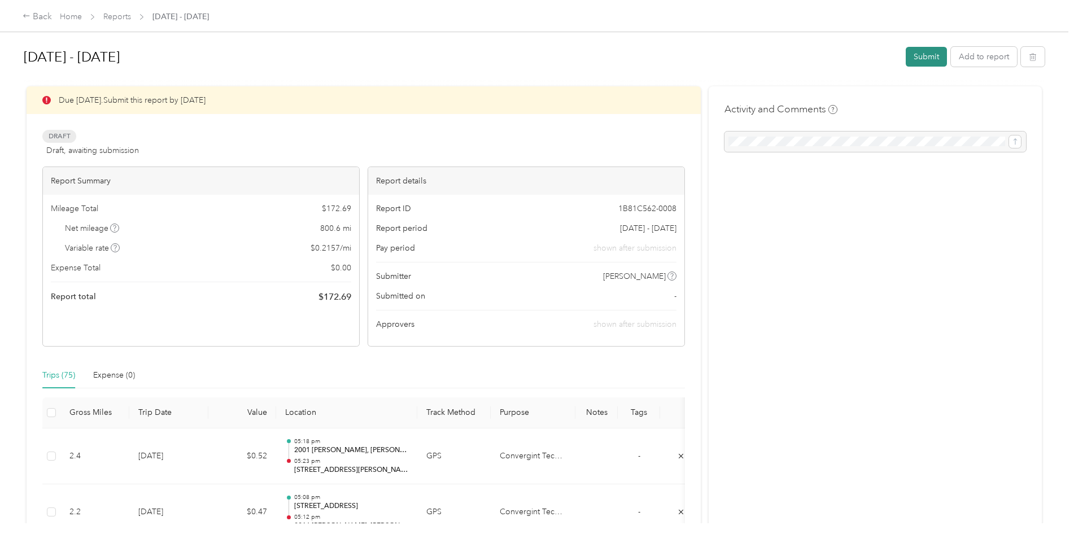
click at [920, 54] on button "Submit" at bounding box center [926, 57] width 41 height 20
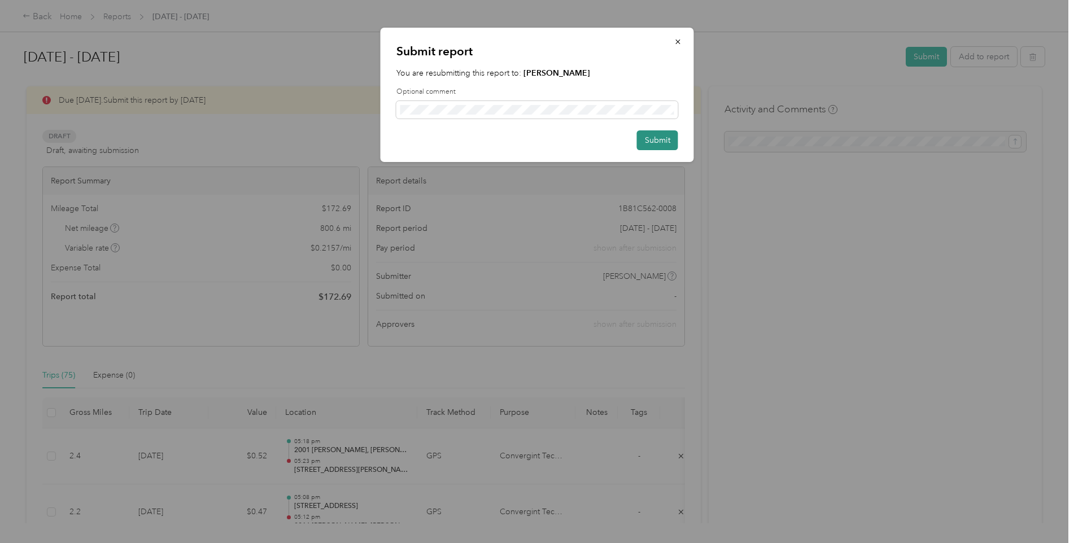
click at [660, 147] on button "Submit" at bounding box center [657, 140] width 41 height 20
